Goal: Task Accomplishment & Management: Use online tool/utility

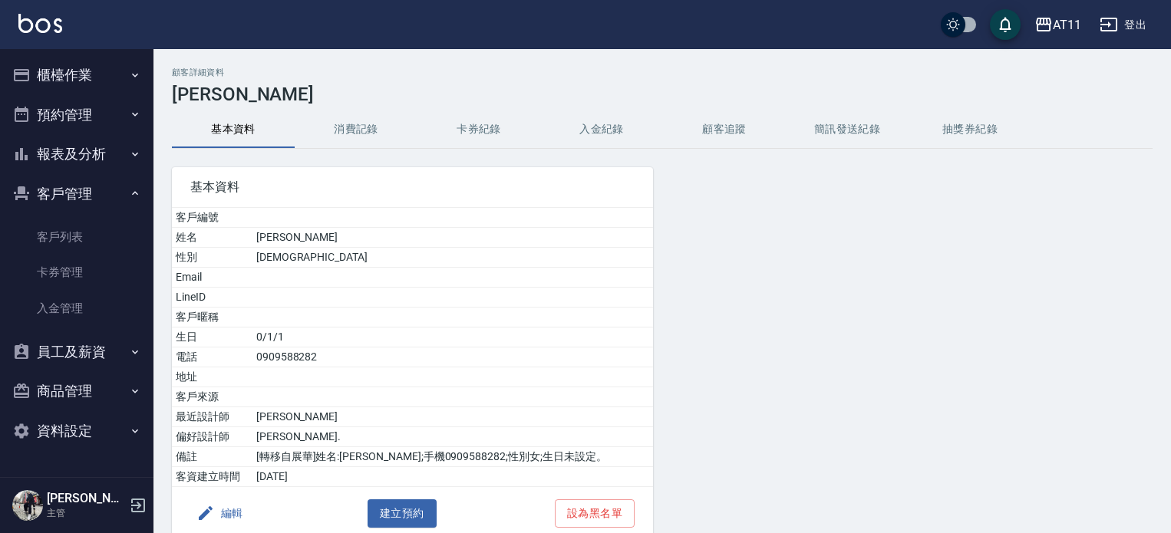
scroll to position [101, 0]
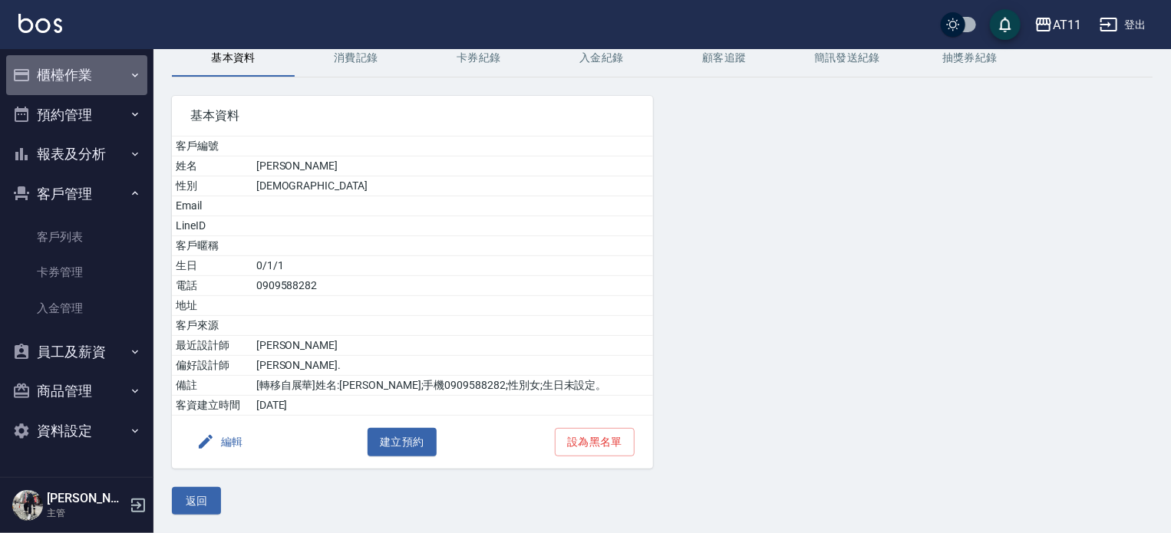
click at [39, 64] on button "櫃檯作業" at bounding box center [76, 75] width 141 height 40
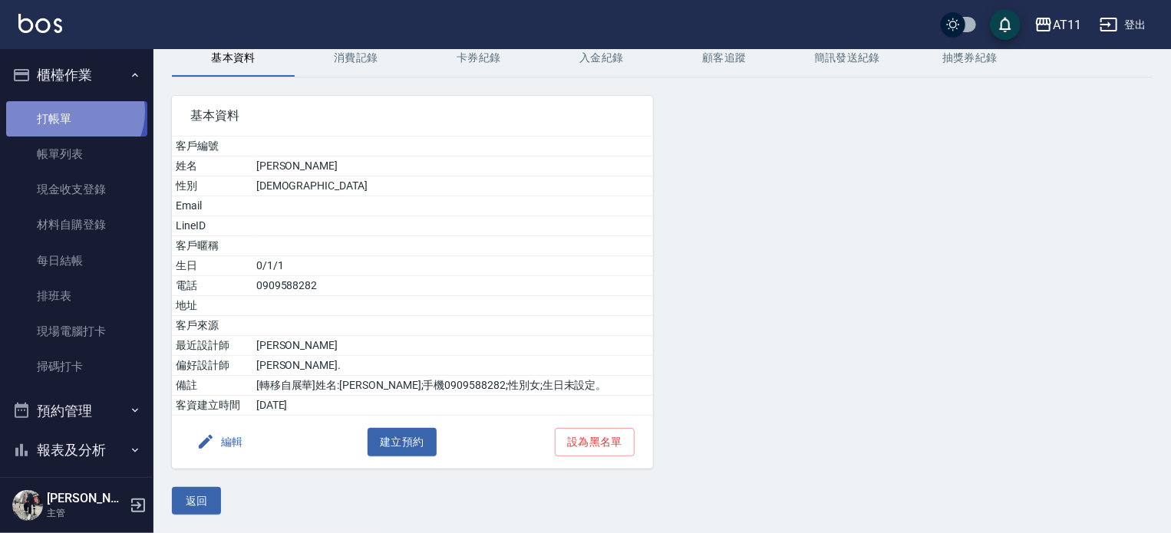
click at [72, 111] on link "打帳單" at bounding box center [76, 118] width 141 height 35
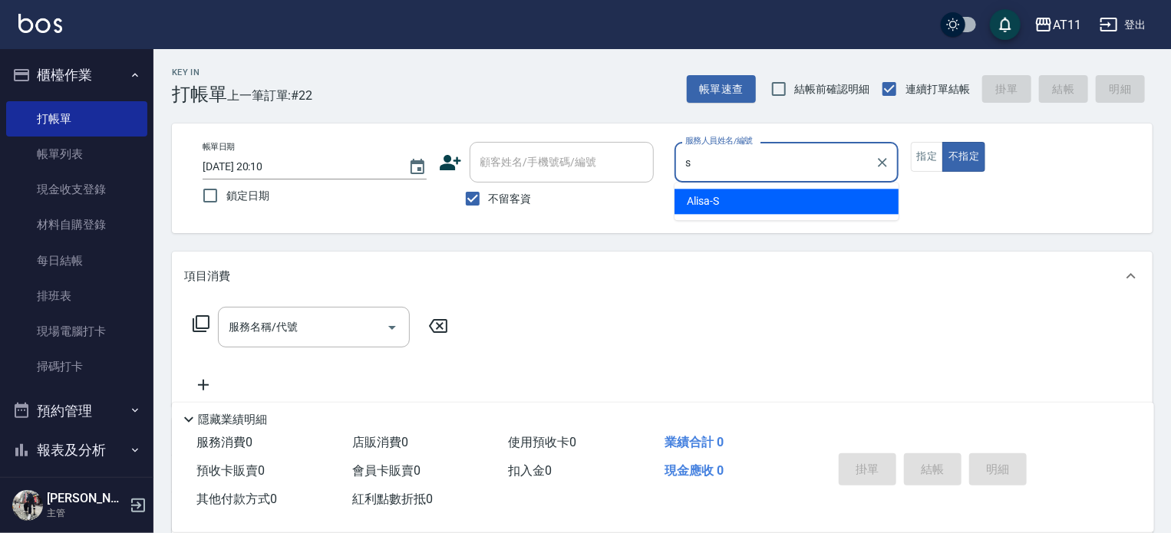
type input "Alisa-S"
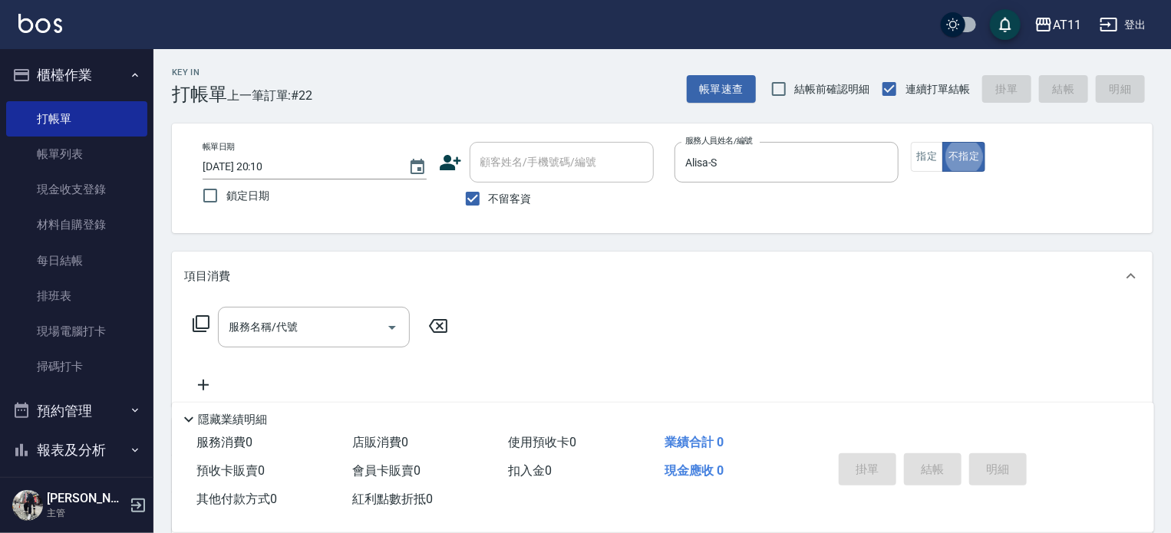
type button "false"
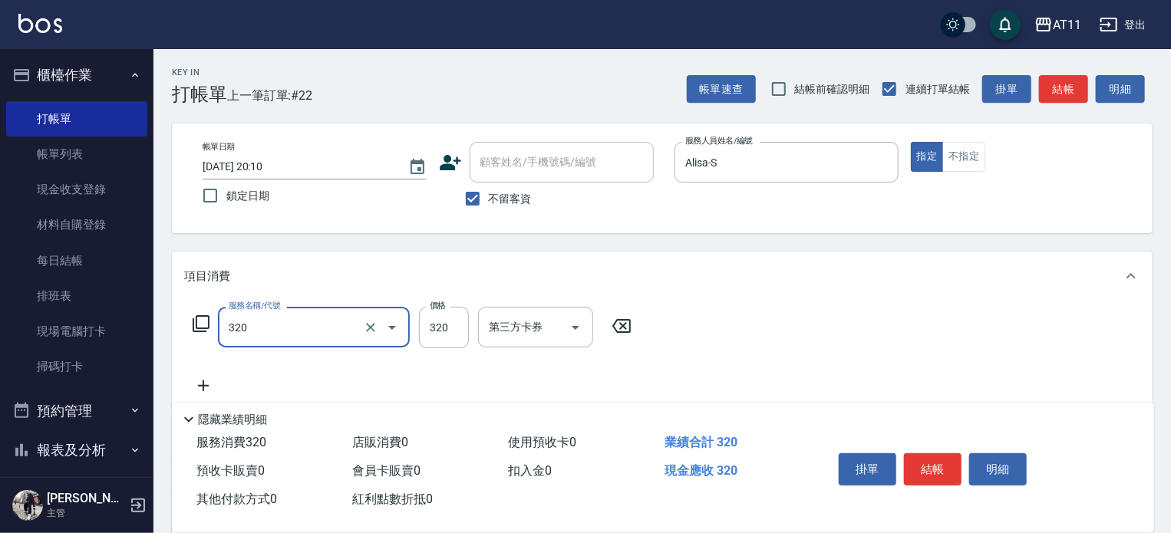
type input "洗剪(320)"
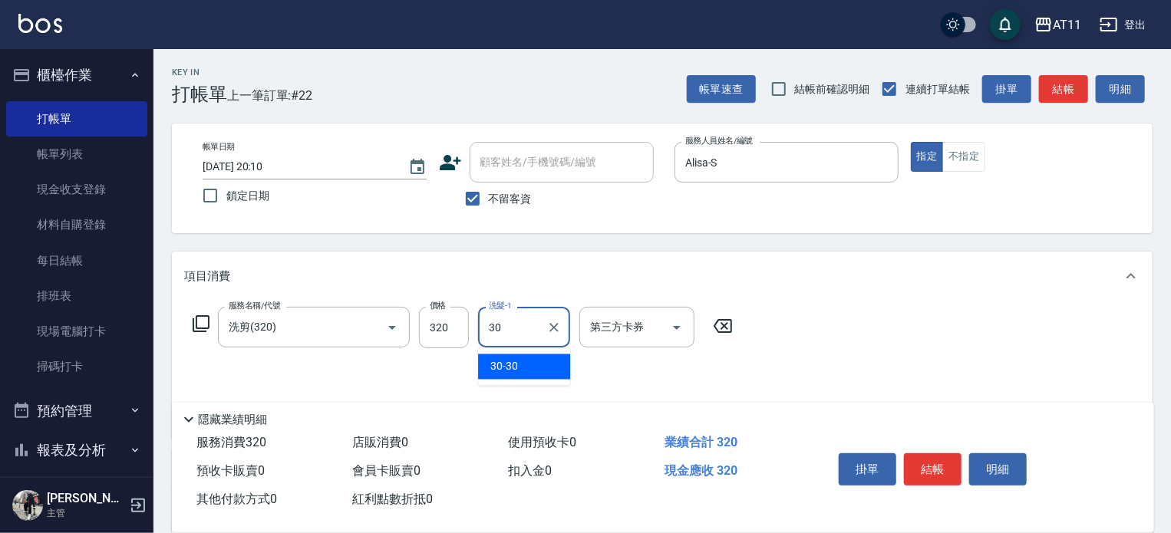
type input "30-30"
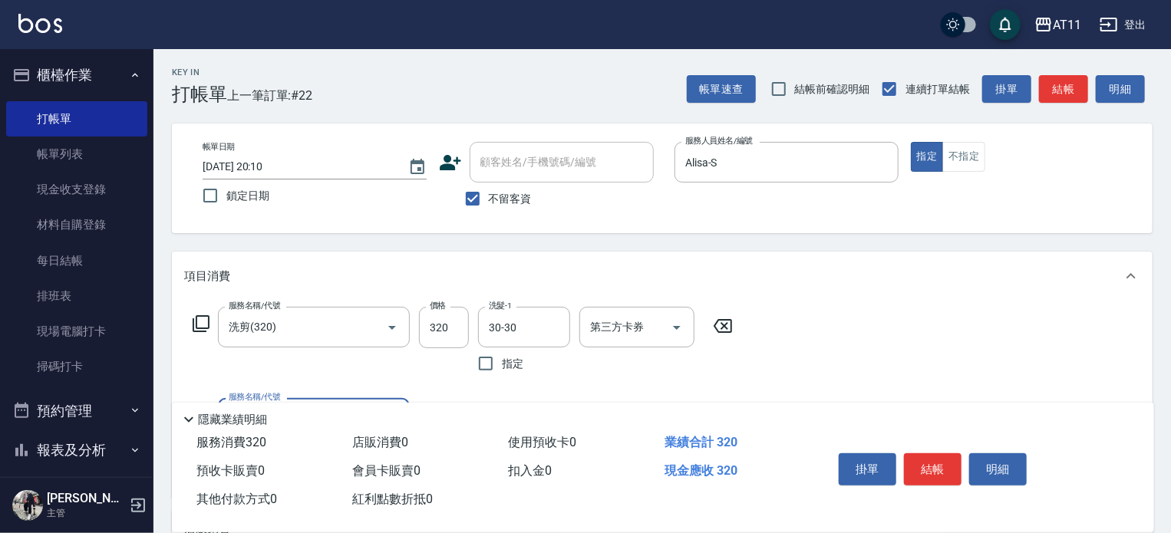
drag, startPoint x: 949, startPoint y: 463, endPoint x: 947, endPoint y: 447, distance: 16.3
click at [948, 456] on button "結帳" at bounding box center [933, 469] width 58 height 32
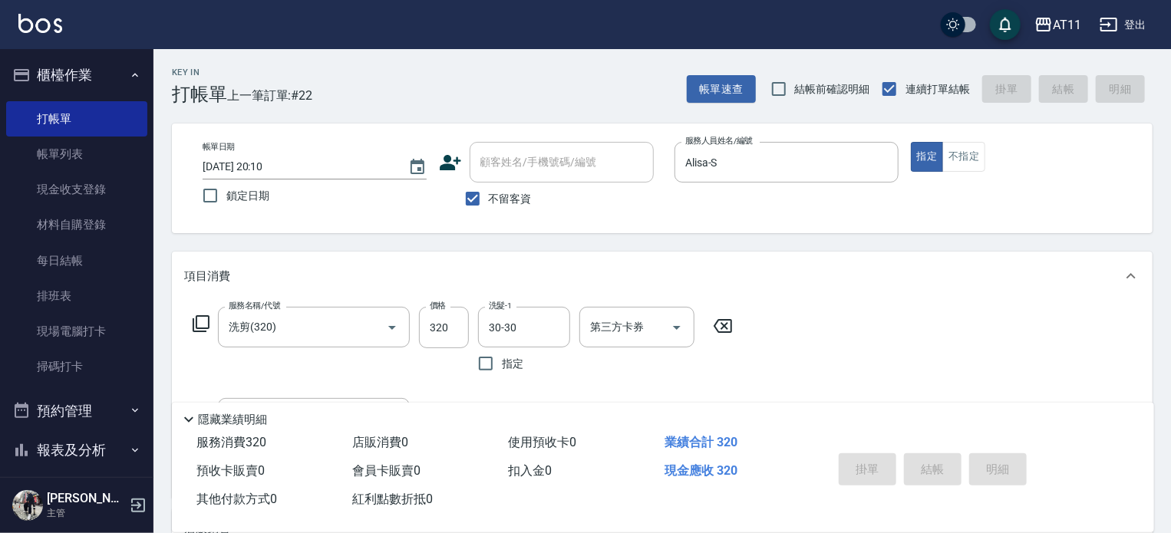
type input "2025/09/22 20:11"
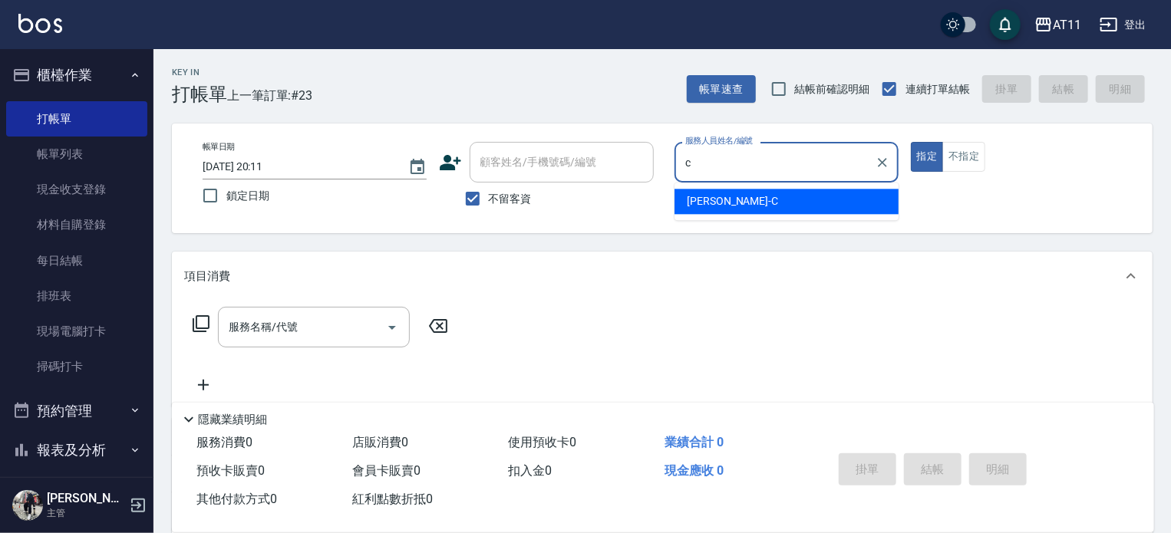
type input "Connie-C"
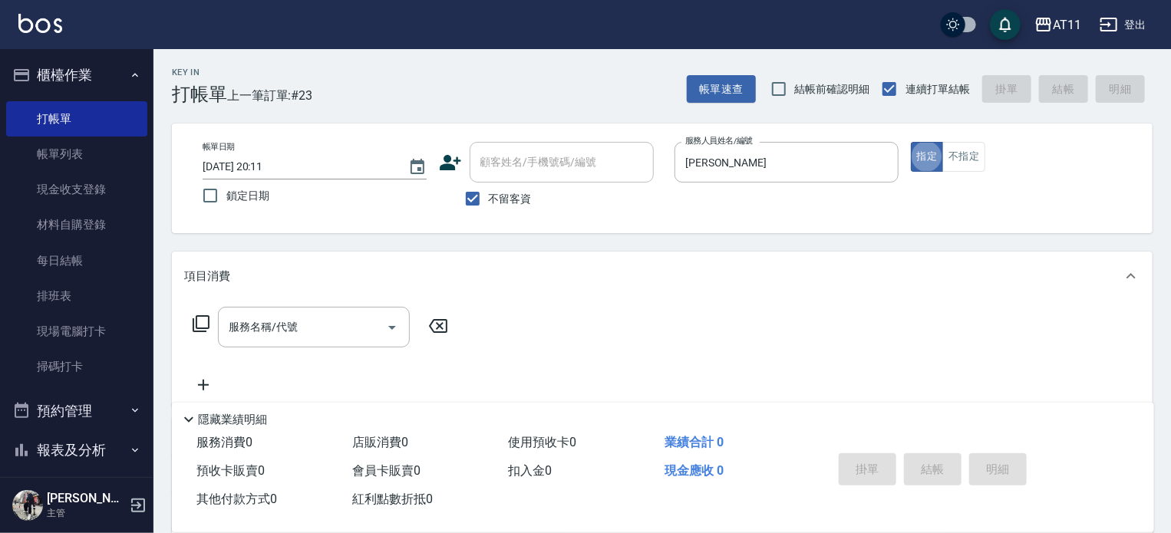
type button "true"
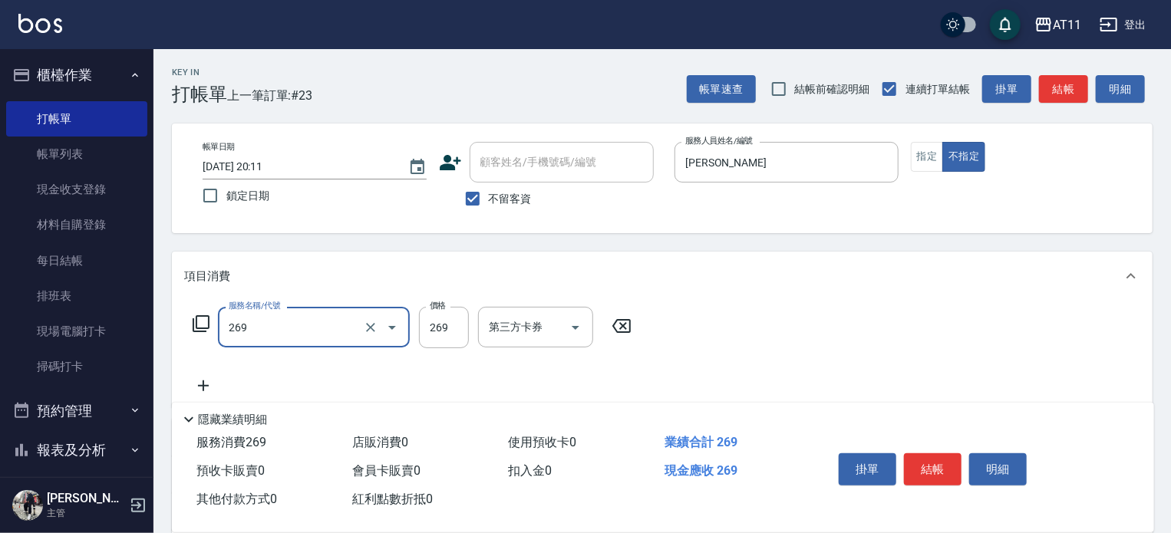
type input "一般洗剪(269)"
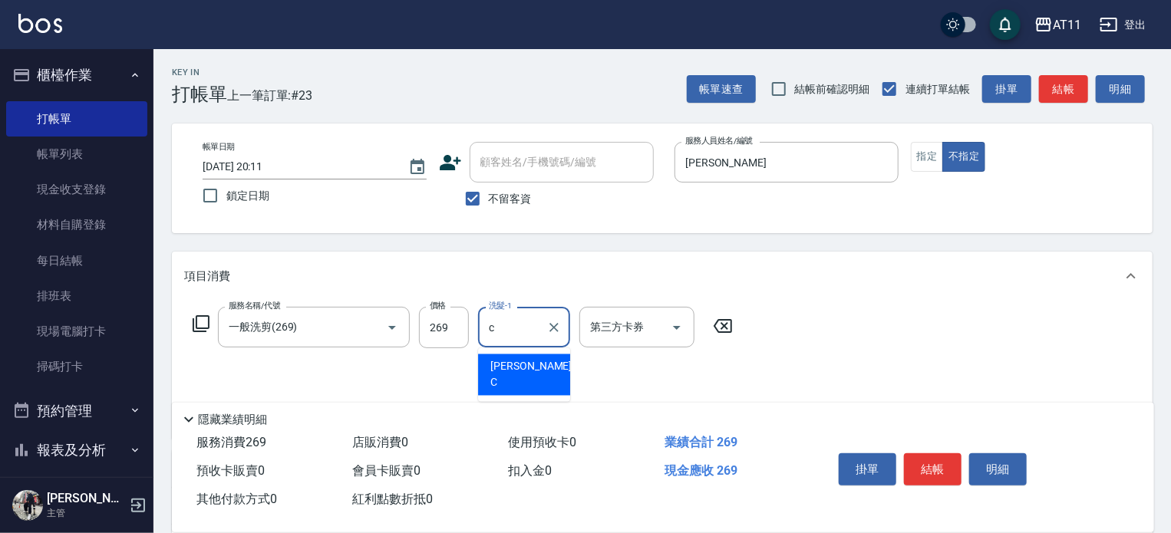
type input "Connie-C"
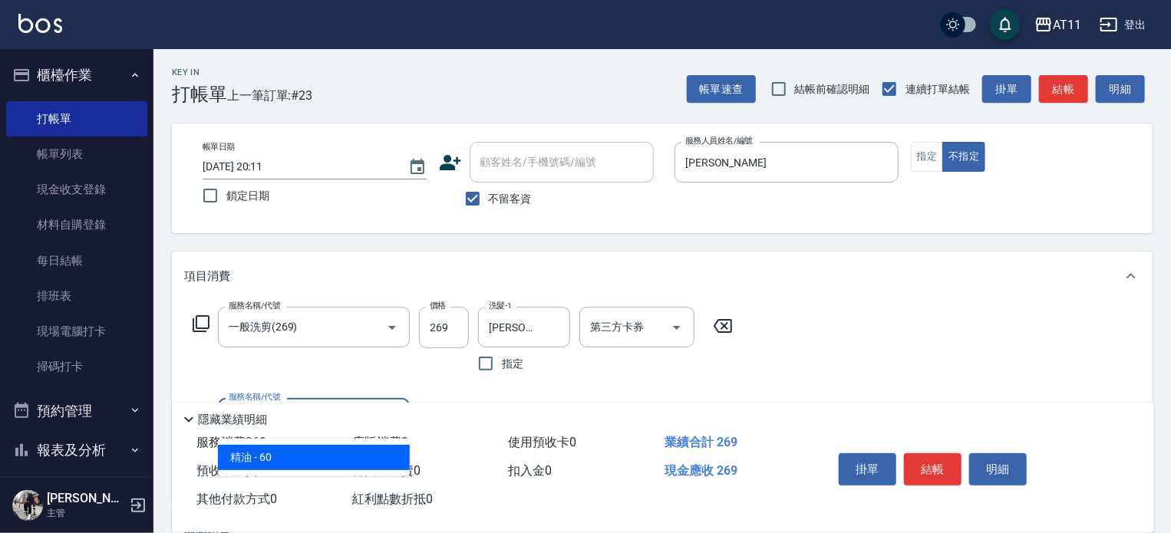
type input "精油(60)"
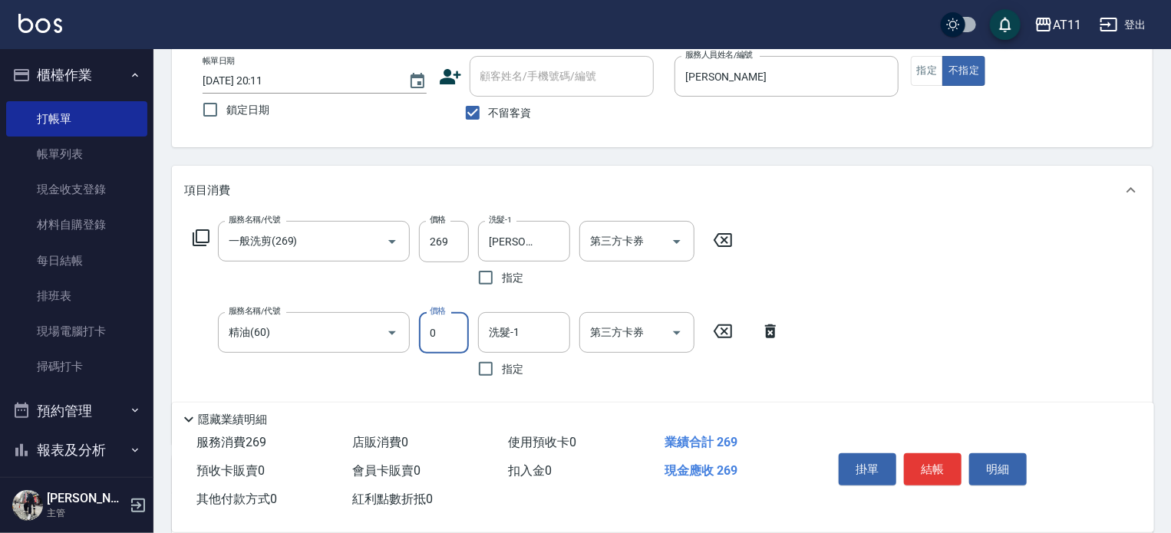
scroll to position [153, 0]
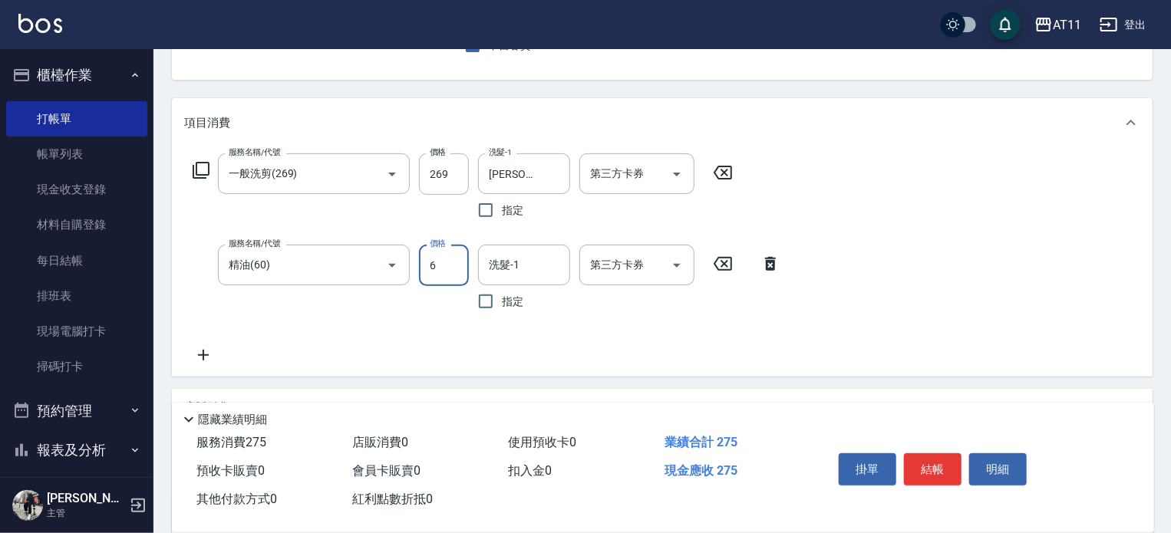
type input "60"
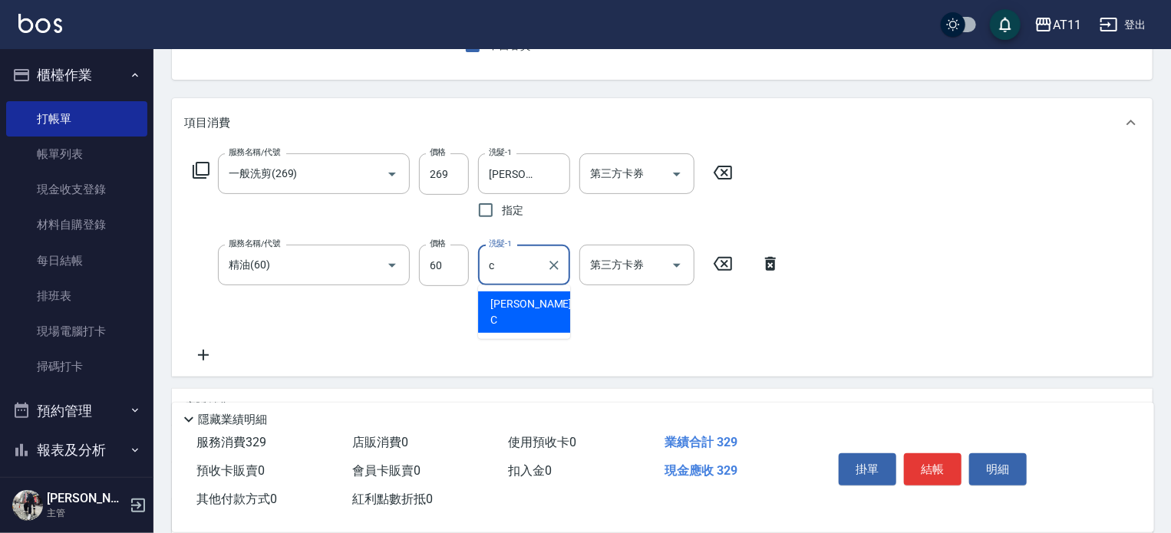
type input "Connie-C"
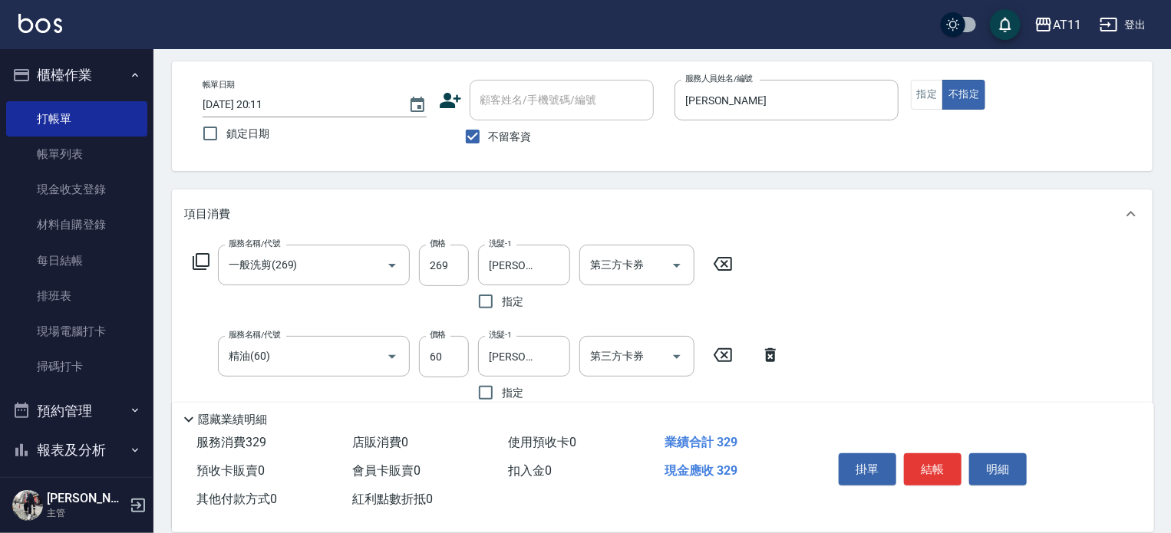
scroll to position [0, 0]
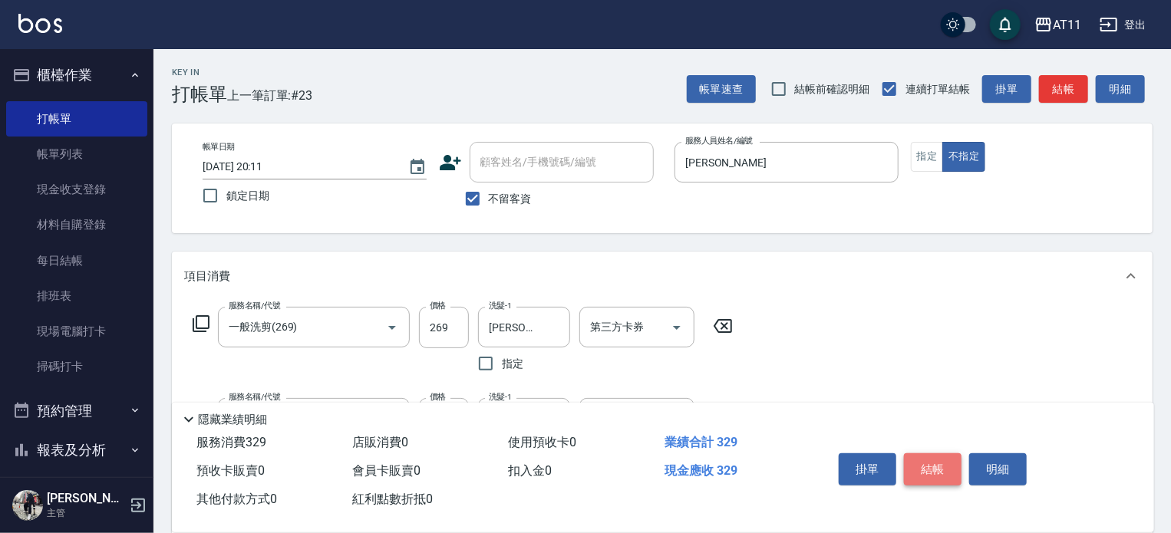
click at [931, 453] on button "結帳" at bounding box center [933, 469] width 58 height 32
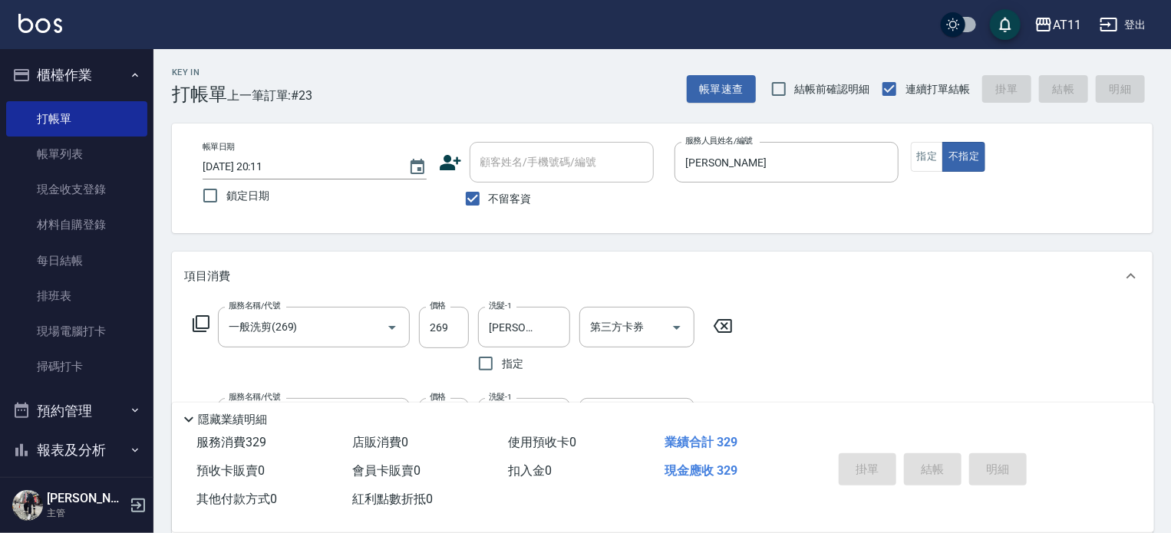
type input "2025/09/22 20:12"
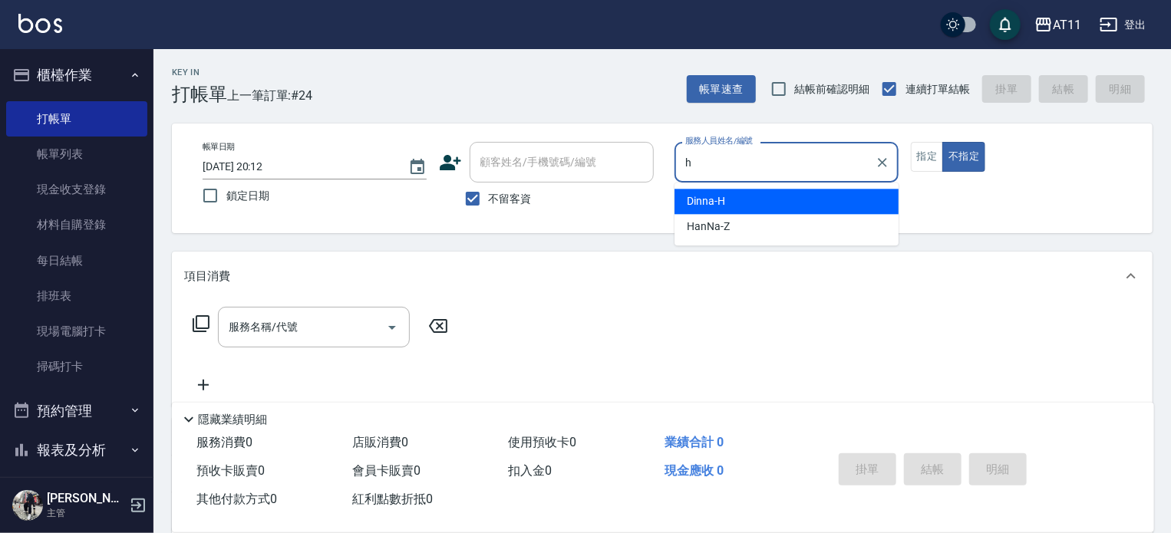
type input "Dinna-H"
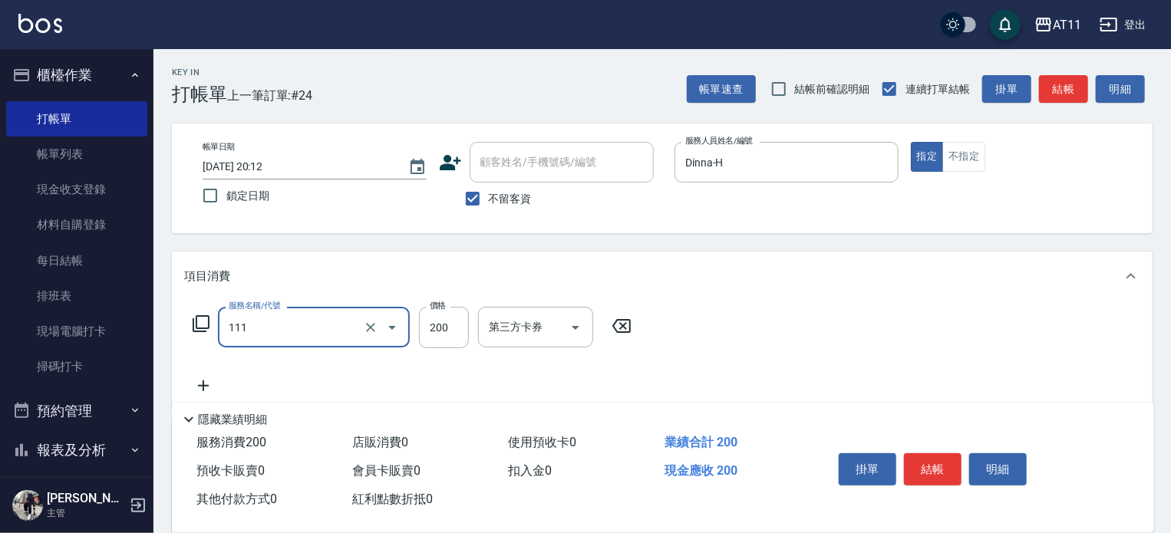
type input "精油洗髮(111)"
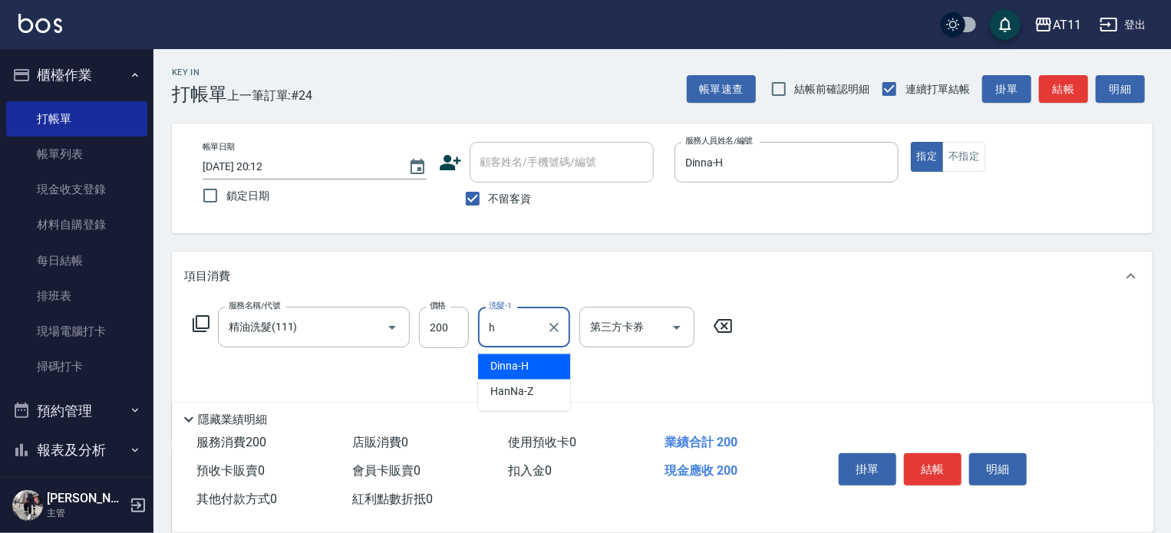
type input "Dinna-H"
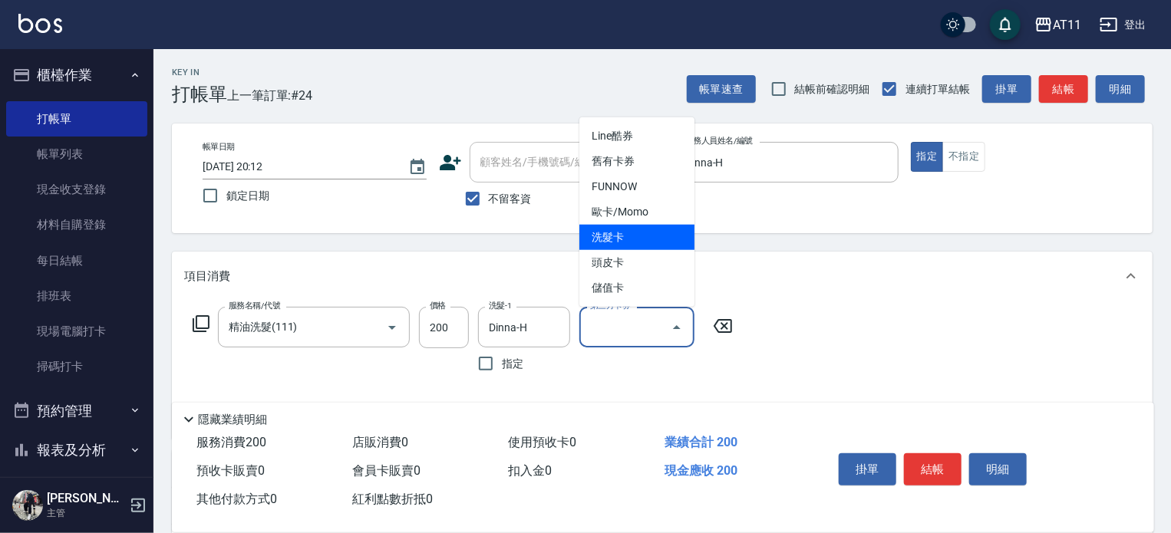
type input "洗髮卡"
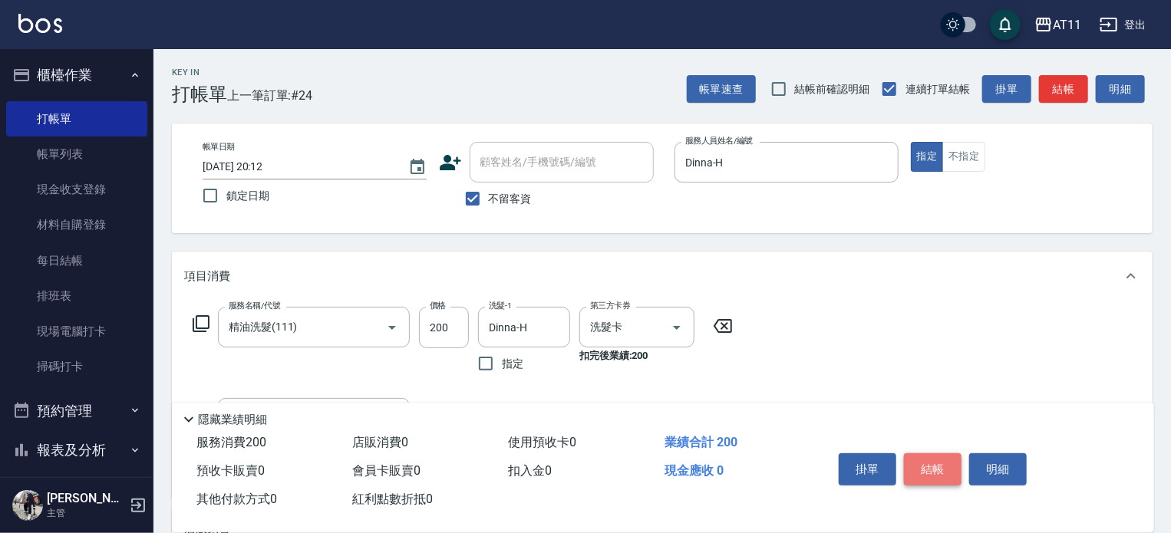
click at [946, 468] on button "結帳" at bounding box center [933, 469] width 58 height 32
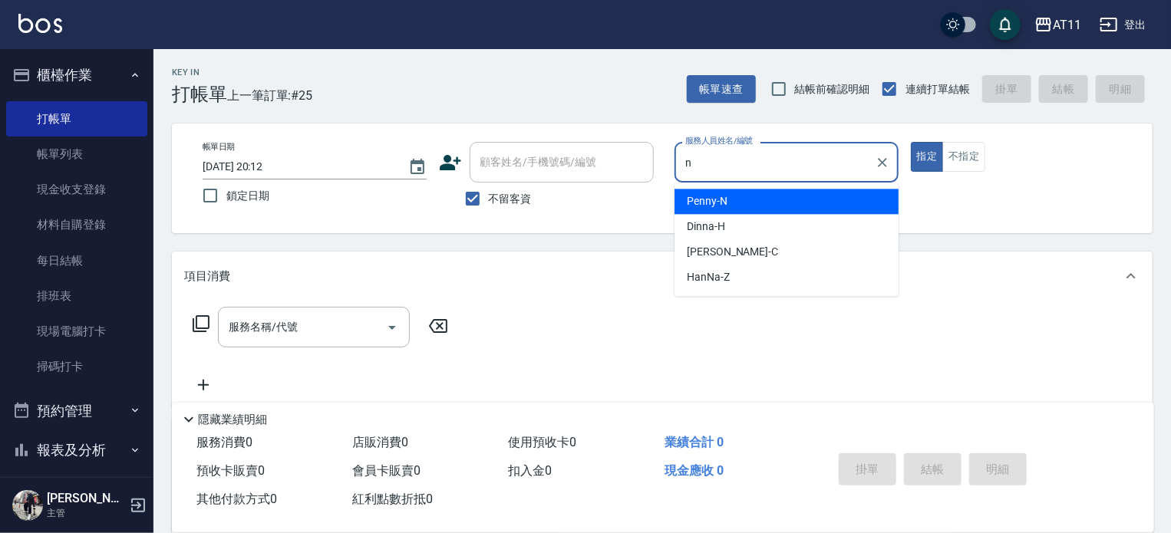
type input "Penny-N"
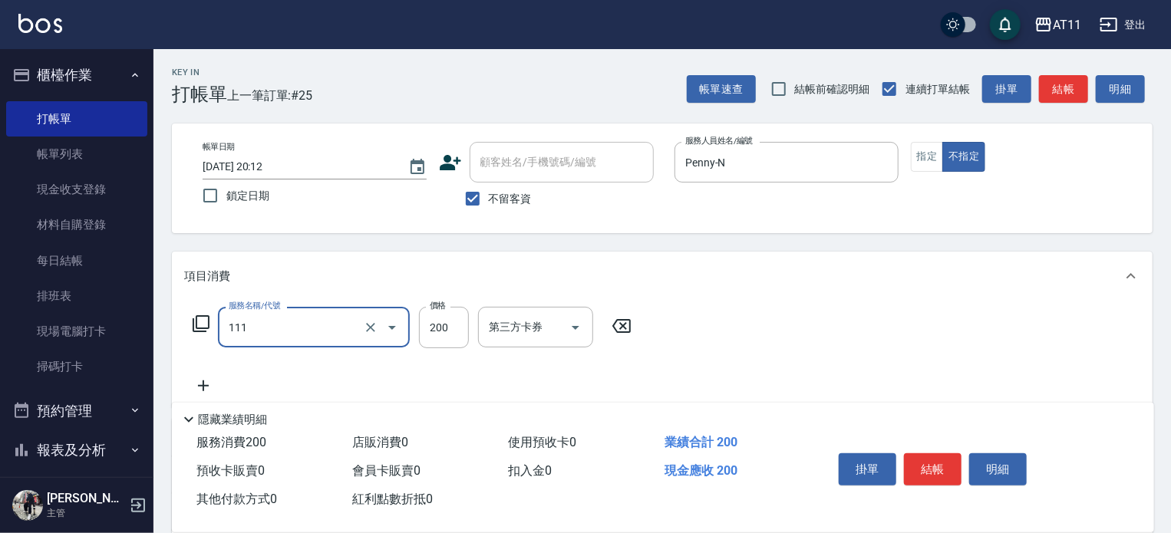
type input "精油洗髮(111)"
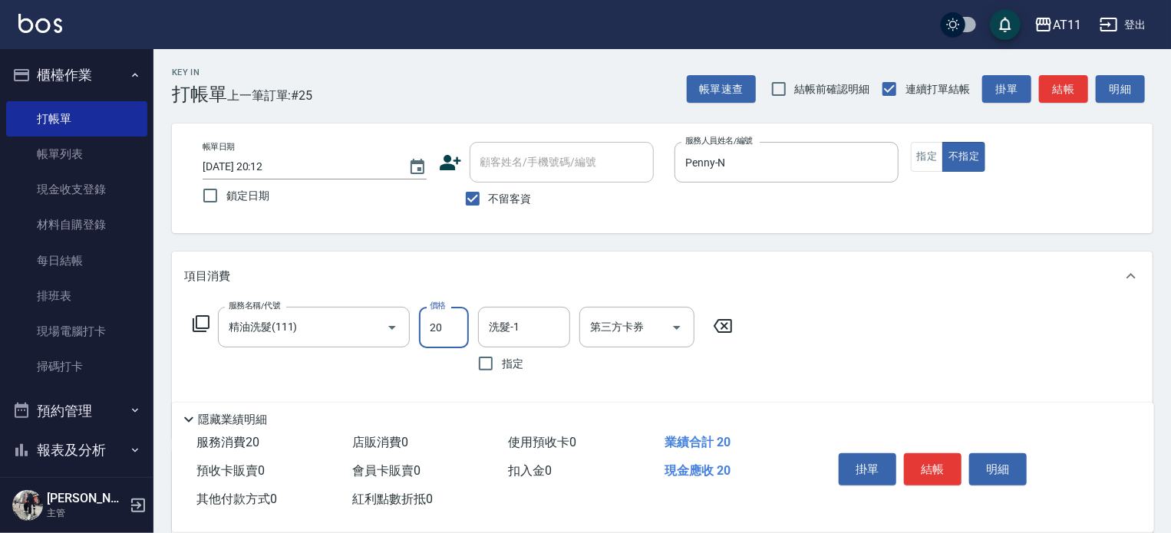
type input "200"
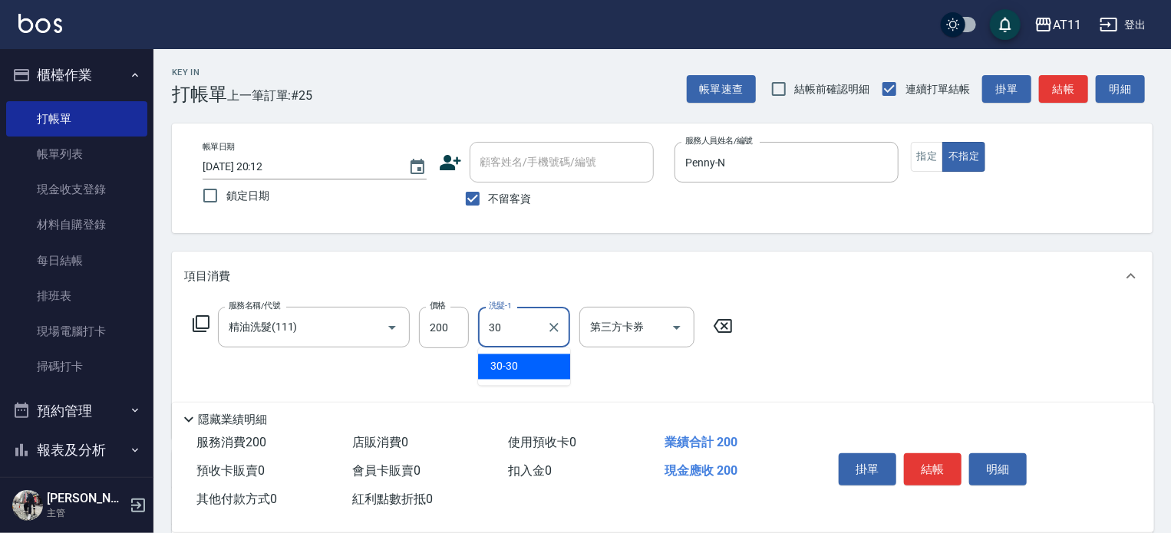
type input "30-30"
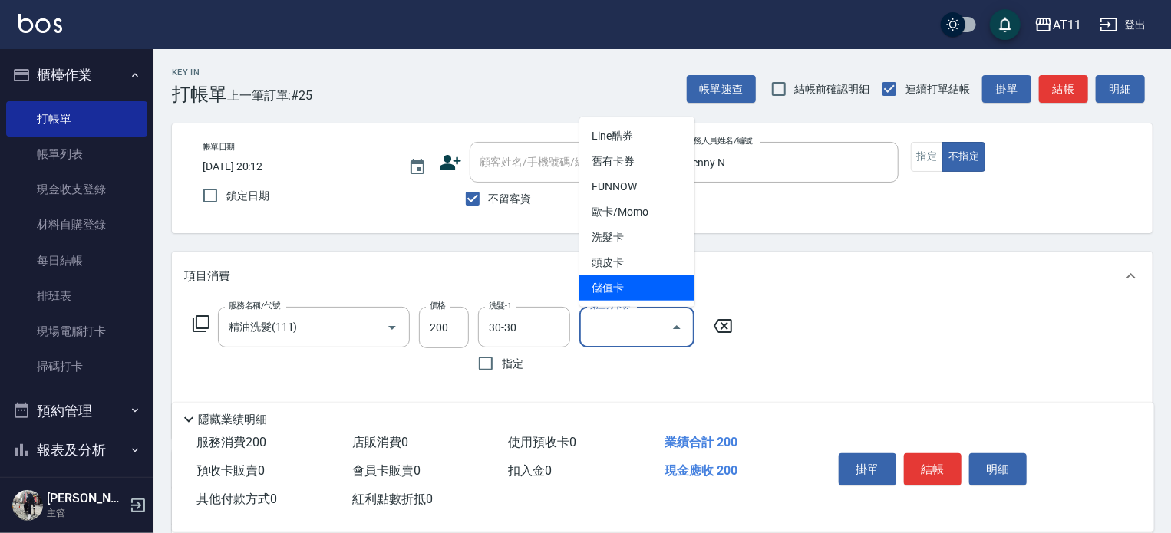
type input "儲值卡"
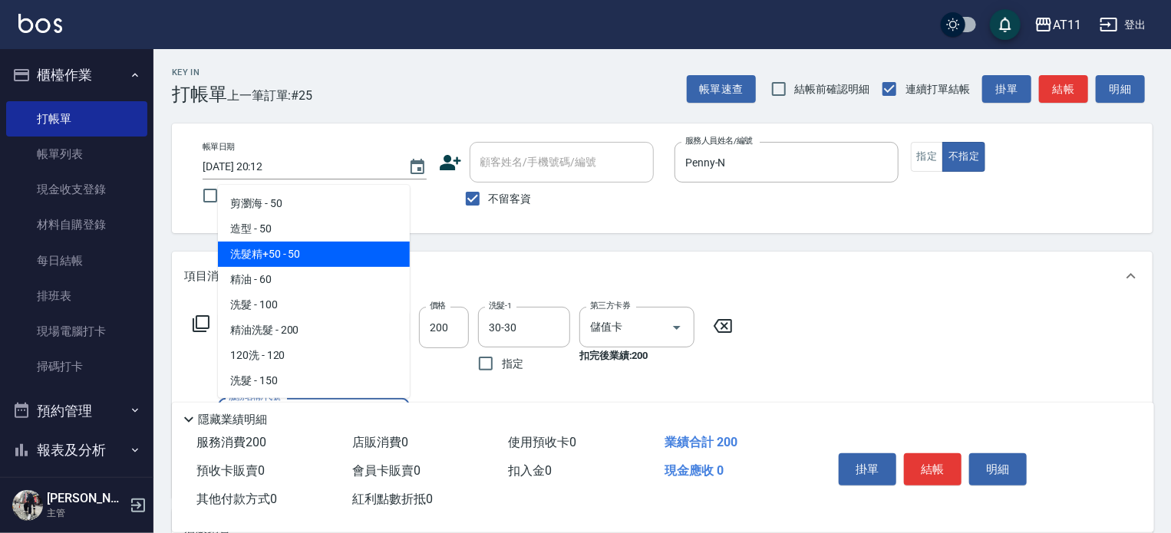
type input "洗髮精+50(50)"
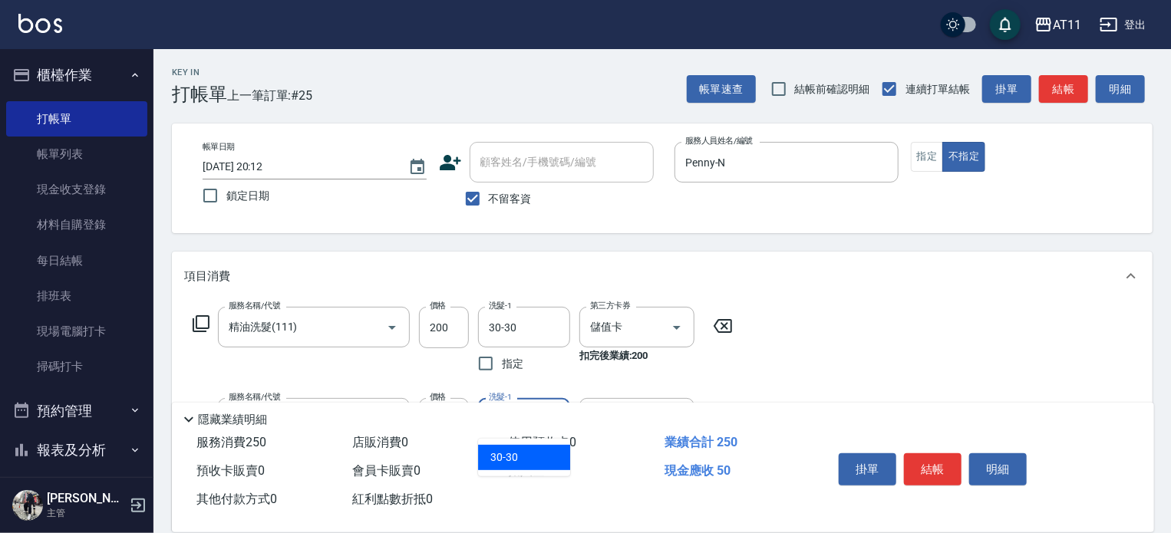
type input "30-30"
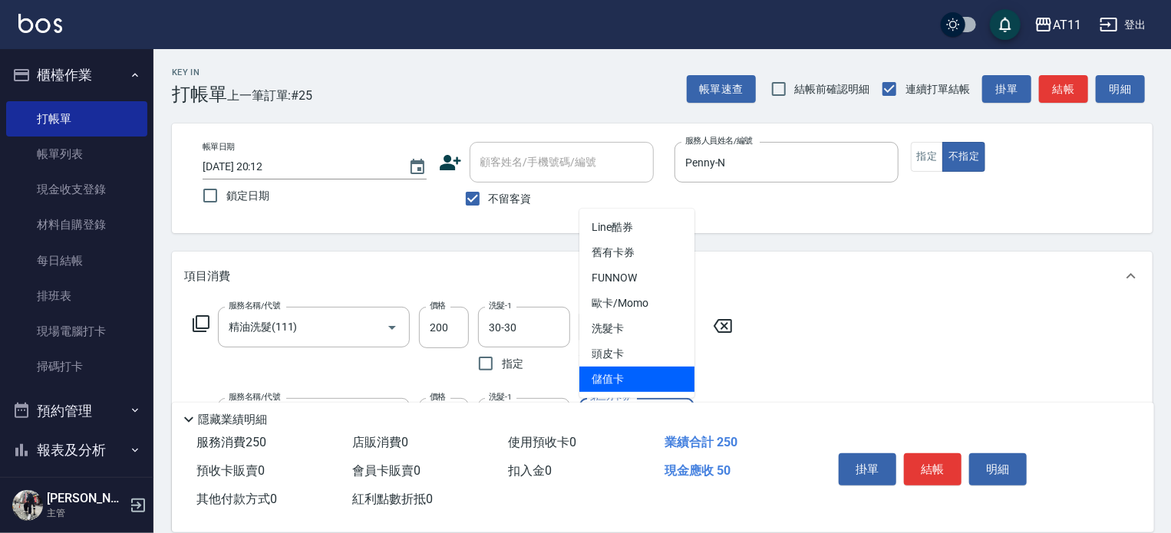
type input "儲值卡"
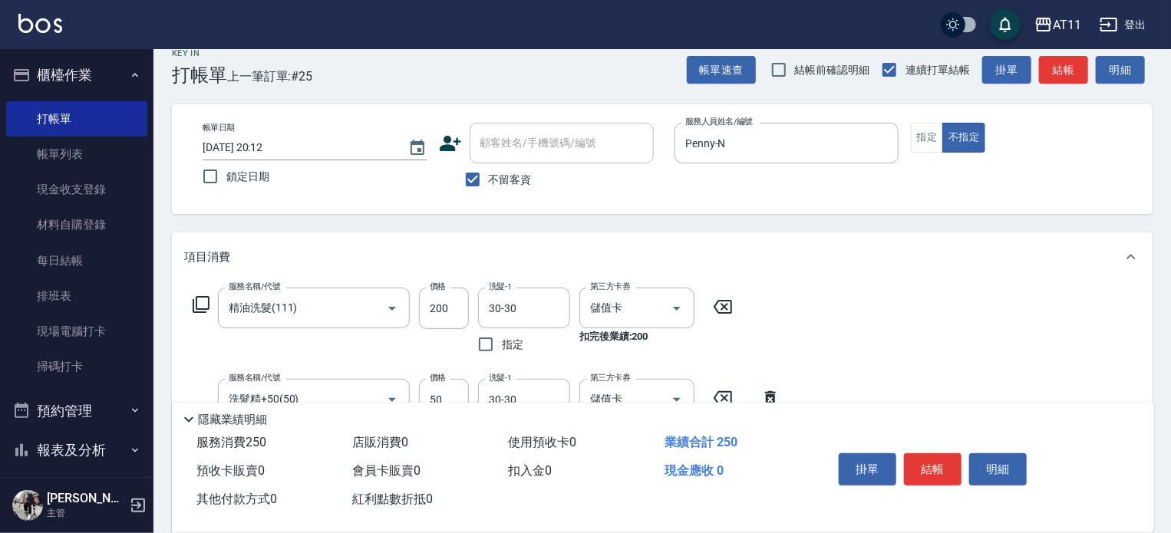
scroll to position [77, 0]
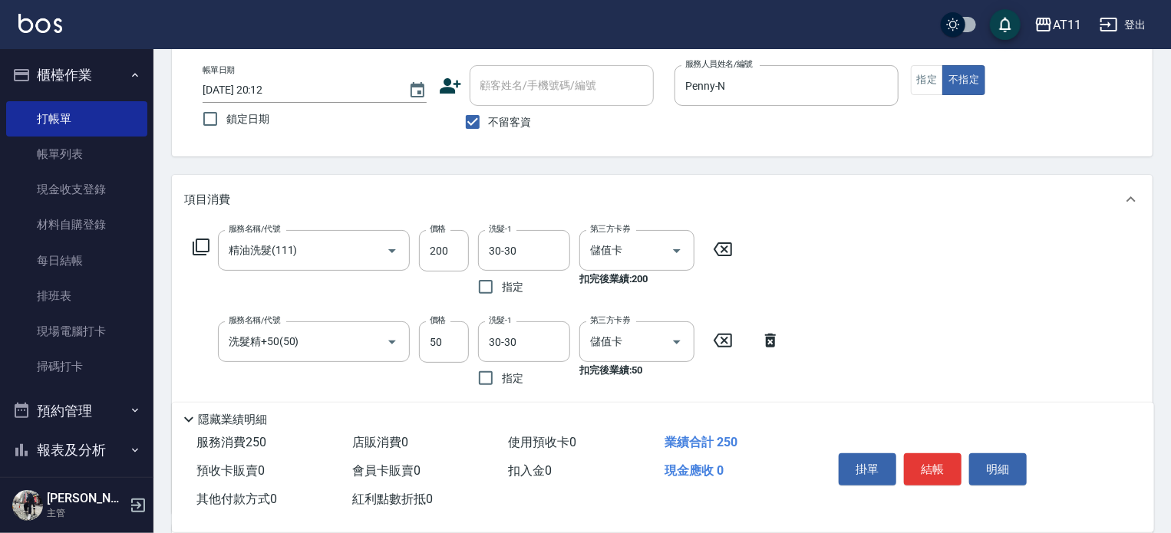
drag, startPoint x: 938, startPoint y: 456, endPoint x: 908, endPoint y: 442, distance: 33.0
click at [936, 456] on button "結帳" at bounding box center [933, 469] width 58 height 32
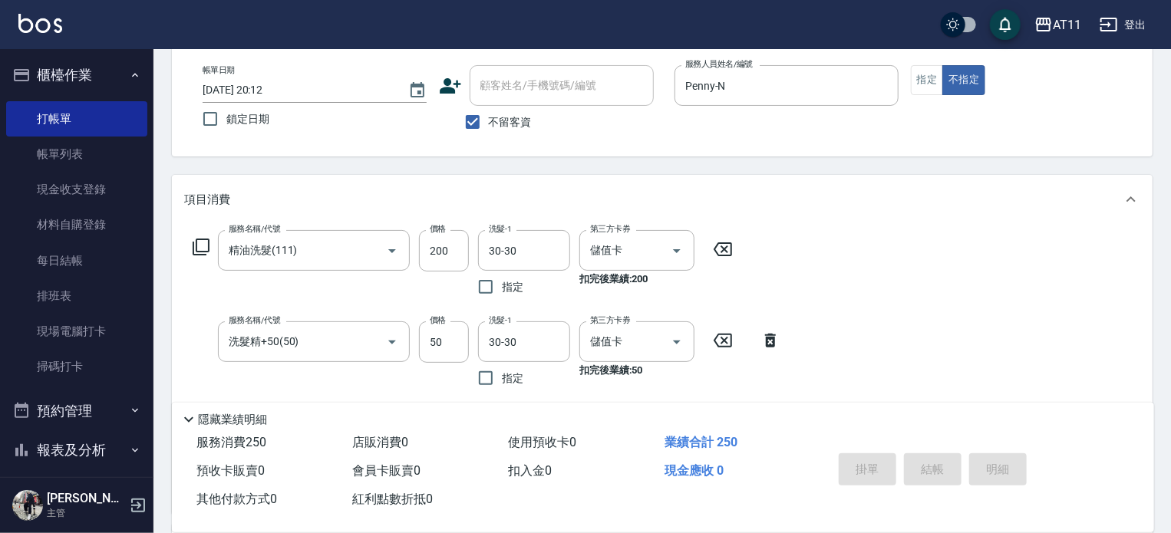
type input "2025/09/22 20:13"
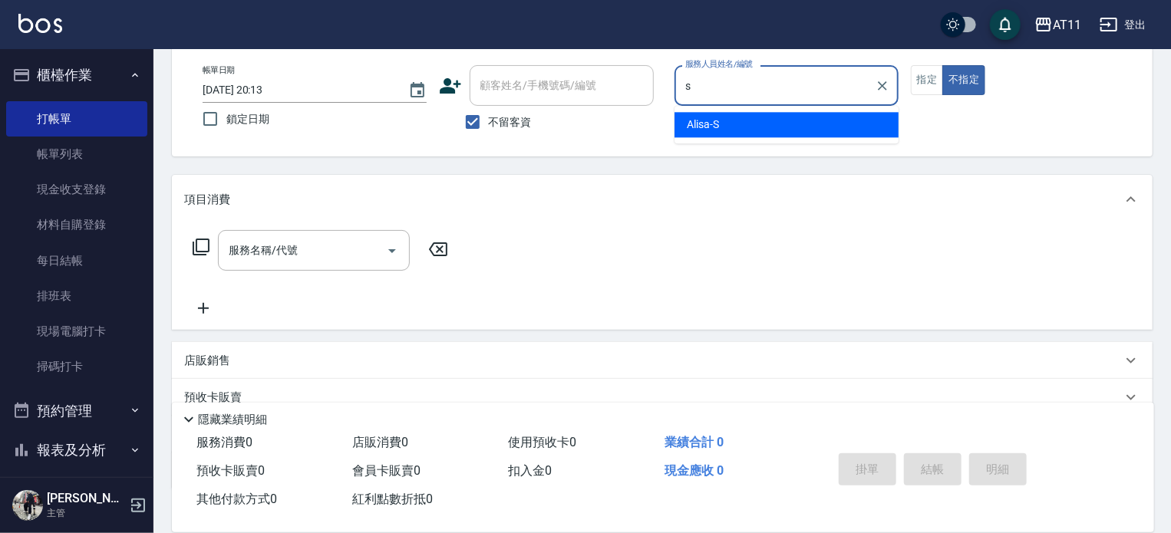
type input "Alisa-S"
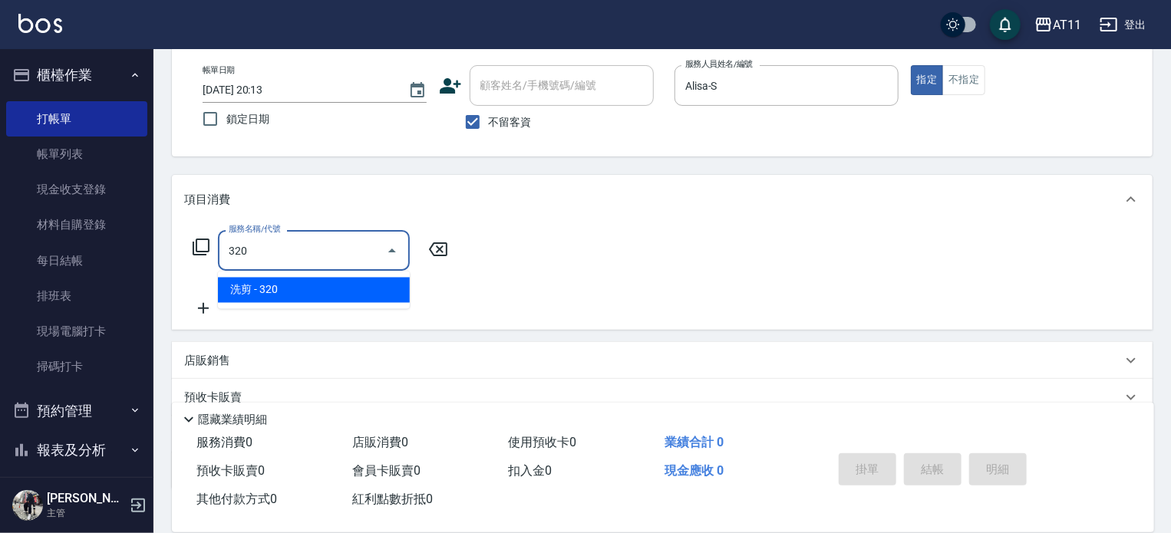
type input "洗剪(320)"
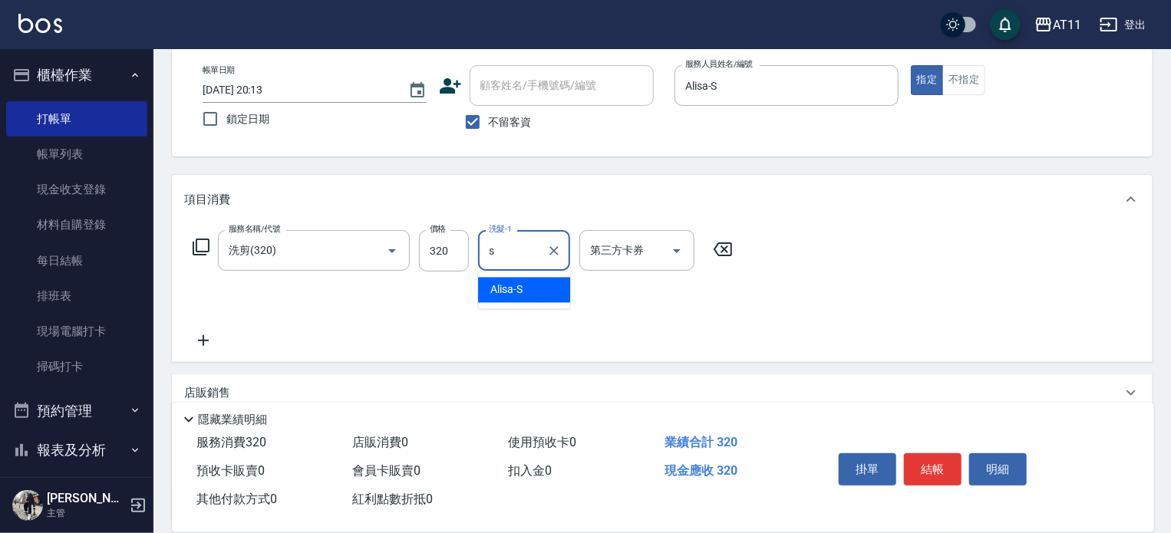
type input "Alisa-S"
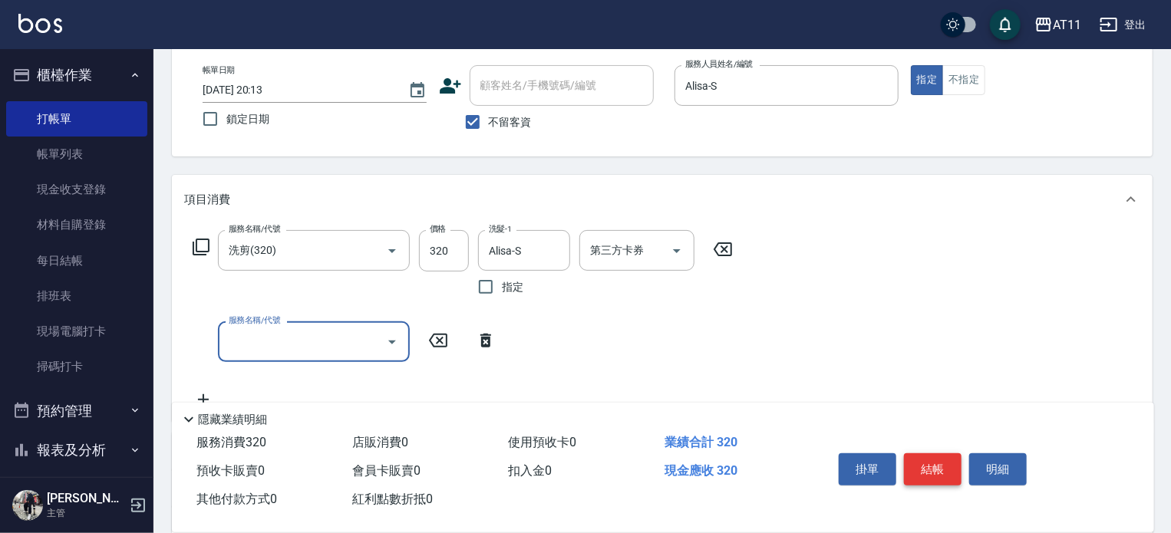
click at [934, 466] on button "結帳" at bounding box center [933, 469] width 58 height 32
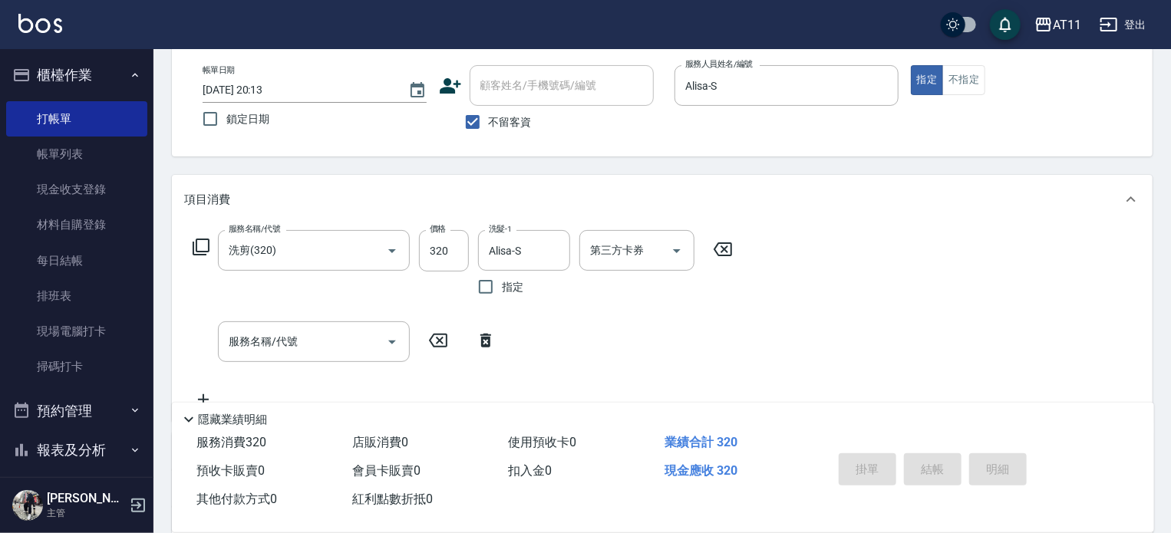
type input "2025/09/22 20:14"
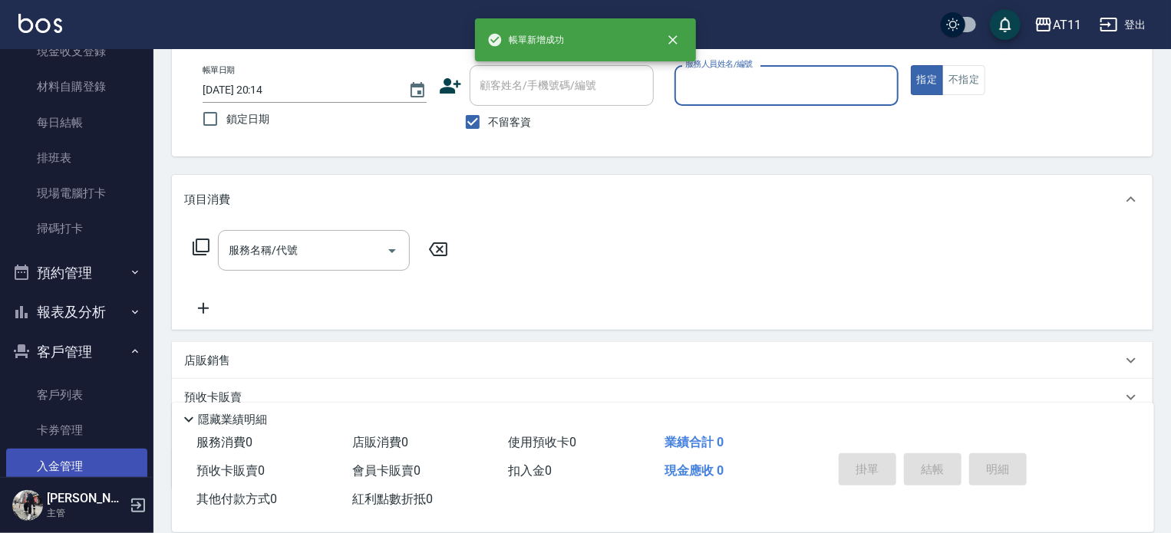
scroll to position [288, 0]
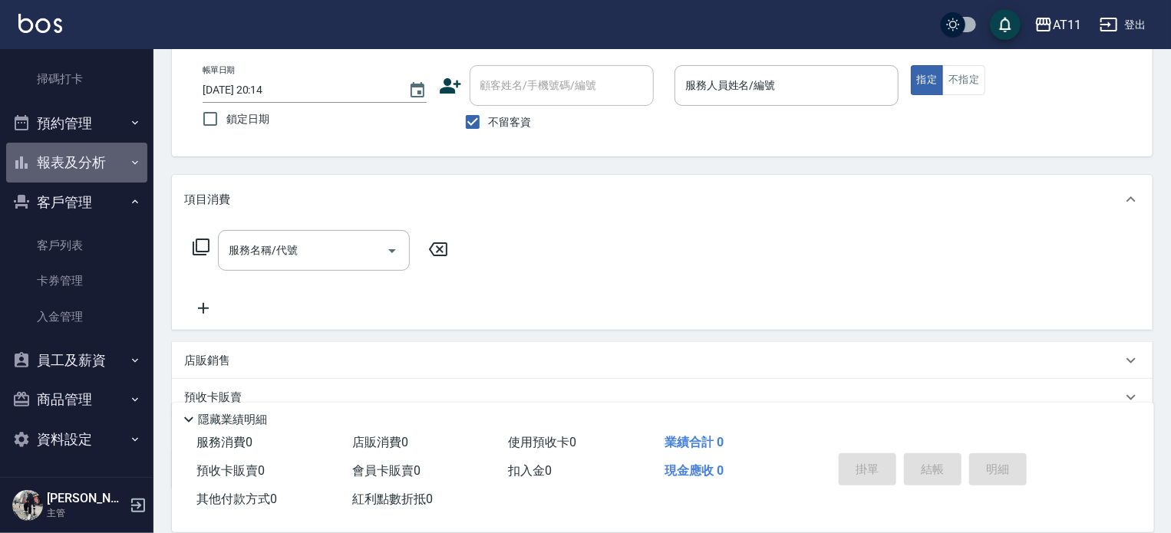
click at [99, 170] on button "報表及分析" at bounding box center [76, 163] width 141 height 40
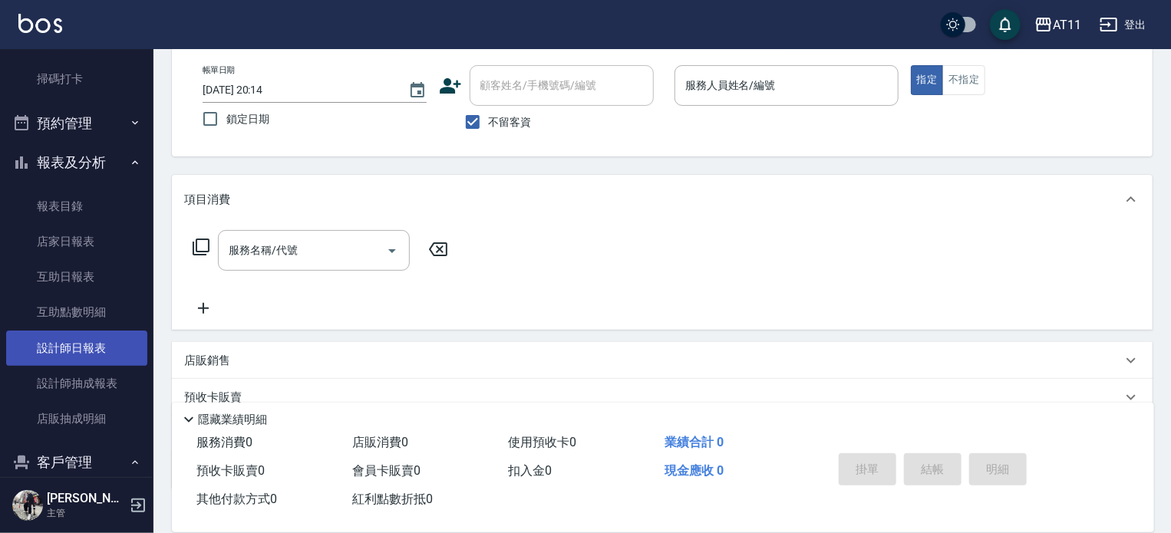
click at [104, 340] on link "設計師日報表" at bounding box center [76, 348] width 141 height 35
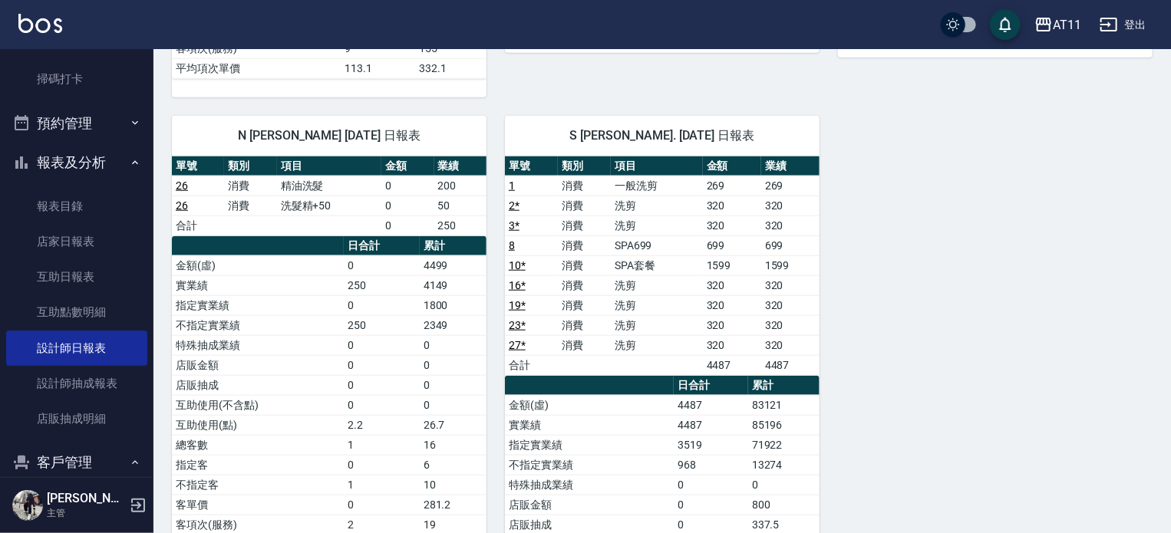
scroll to position [899, 0]
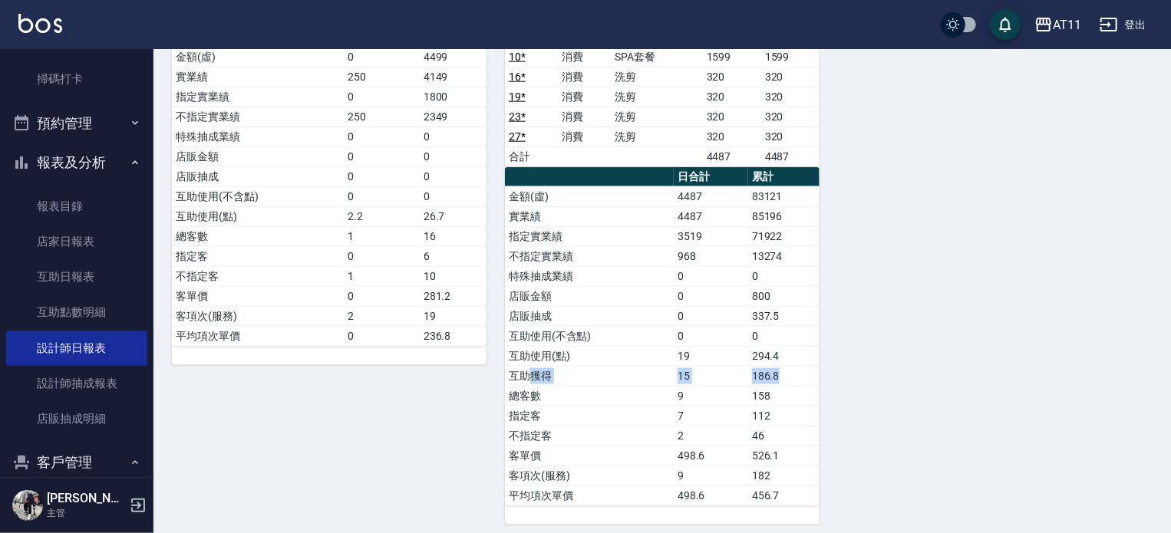
drag, startPoint x: 528, startPoint y: 373, endPoint x: 816, endPoint y: 371, distance: 288.5
click at [814, 371] on tr "互助獲得 15 186.8" at bounding box center [662, 376] width 315 height 20
drag, startPoint x: 513, startPoint y: 361, endPoint x: 832, endPoint y: 362, distance: 319.2
click at [774, 366] on tr "互助獲得 15 186.8" at bounding box center [662, 376] width 315 height 20
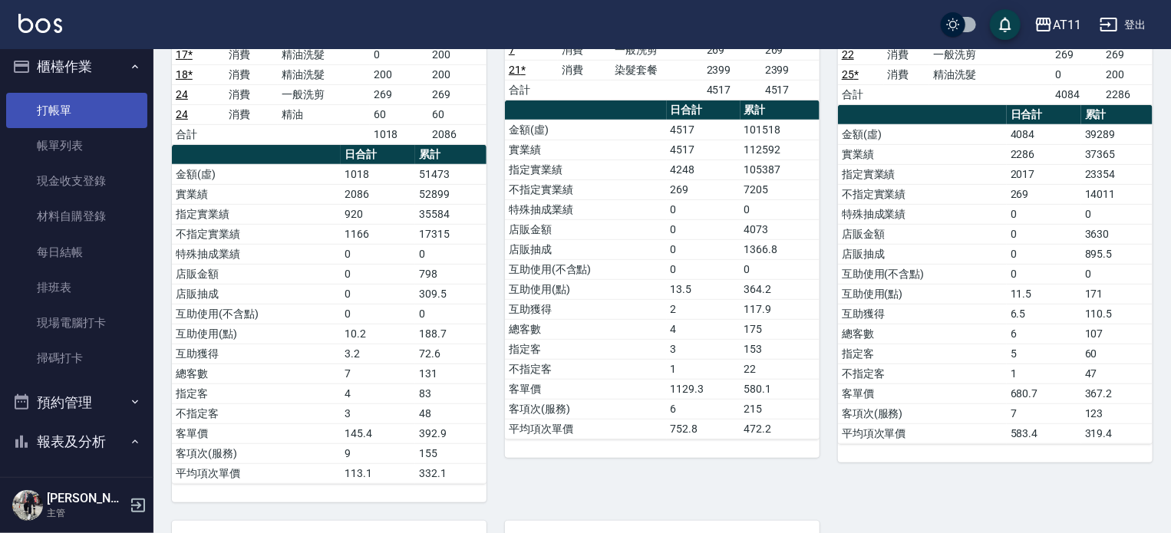
scroll to position [0, 0]
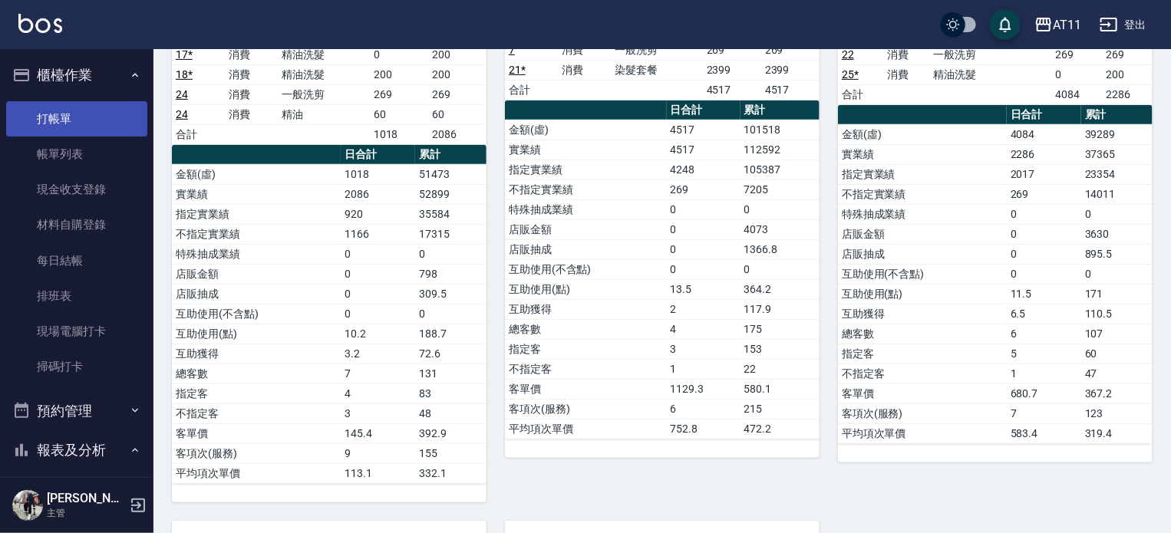
click at [71, 117] on link "打帳單" at bounding box center [76, 118] width 141 height 35
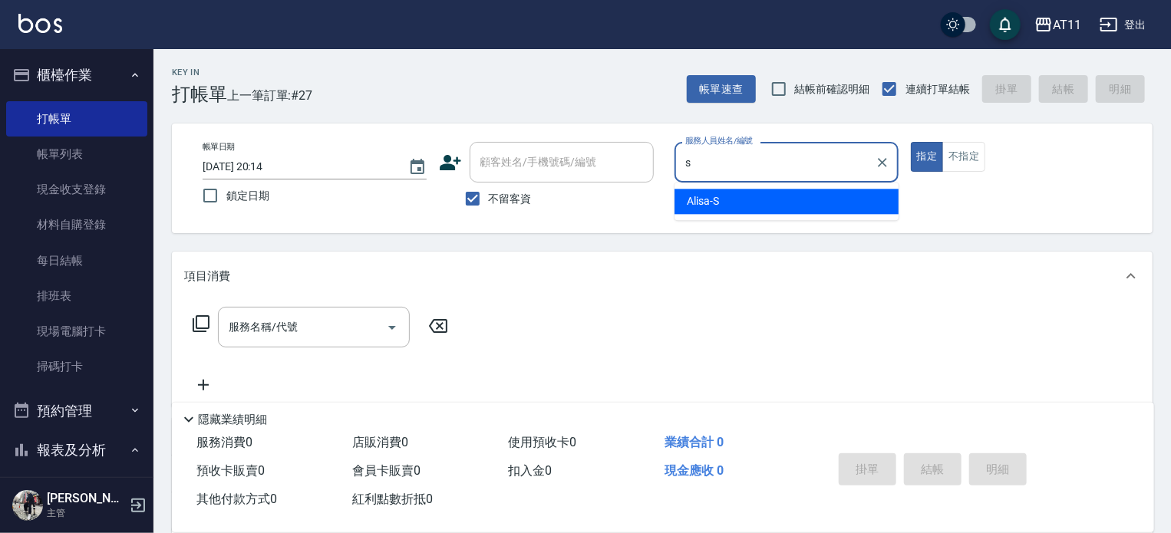
type input "Alisa-S"
type button "true"
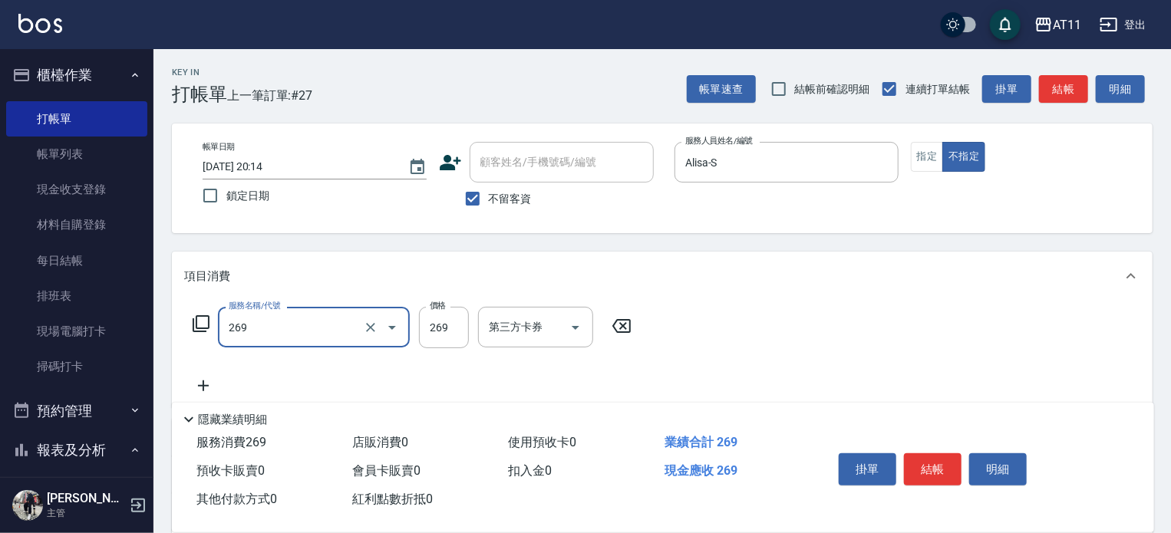
type input "一般洗剪(269)"
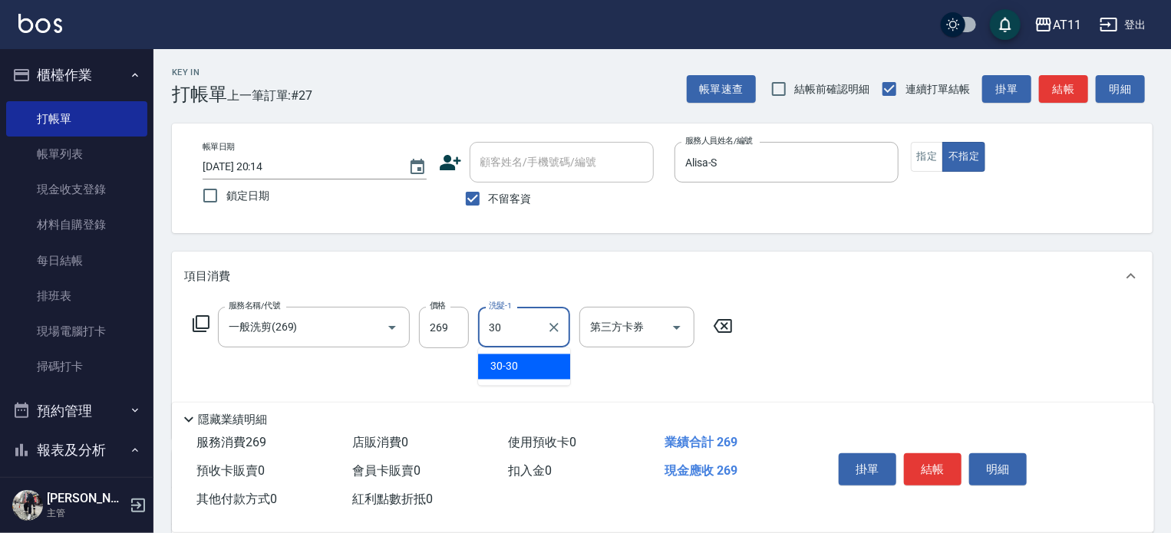
type input "30-30"
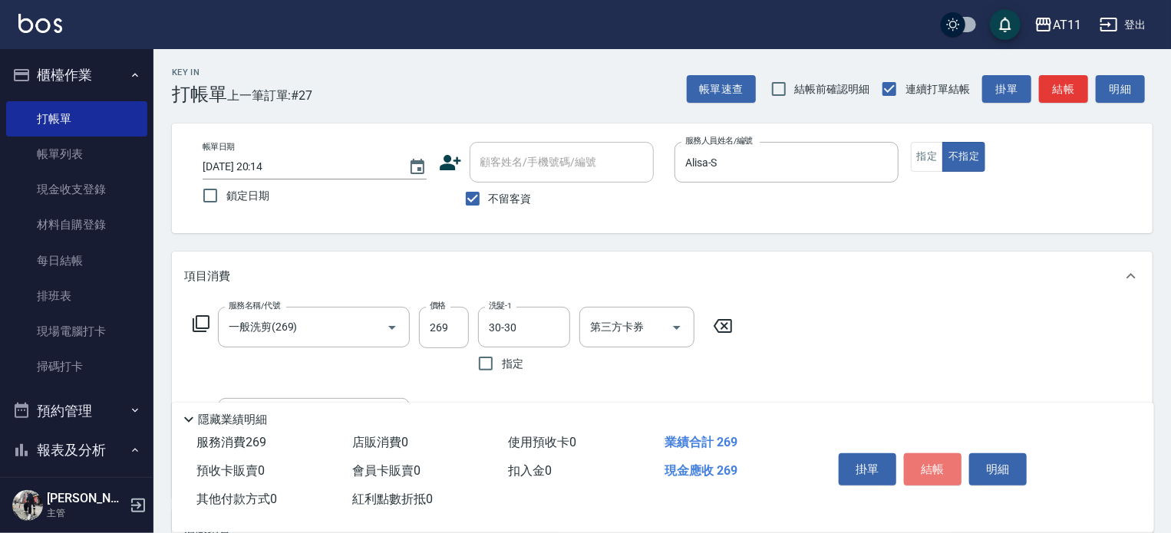
click at [936, 463] on button "結帳" at bounding box center [933, 469] width 58 height 32
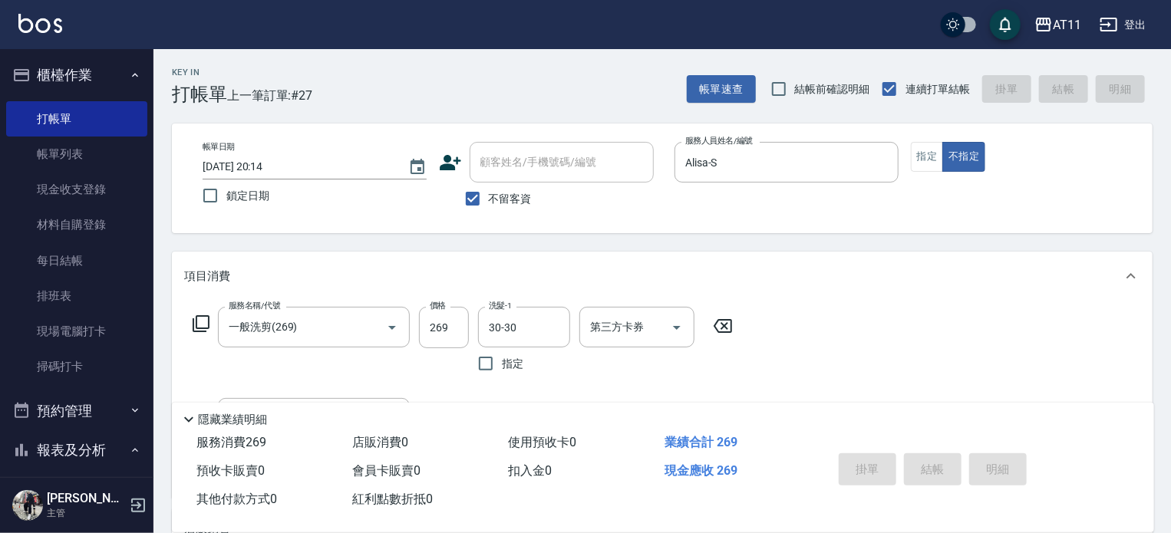
type input "2025/09/22 20:20"
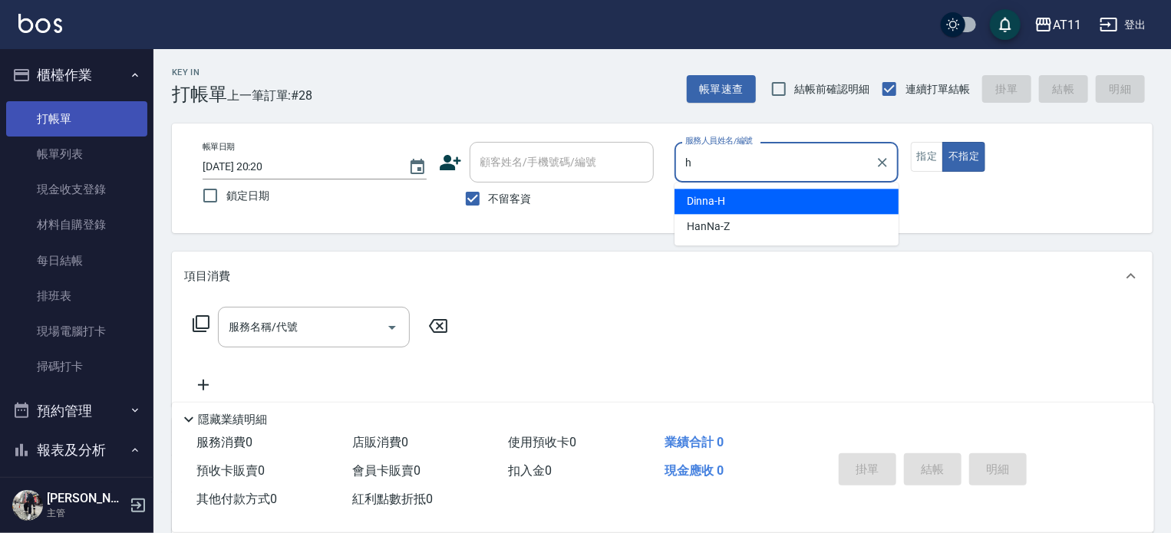
type input "Dinna-H"
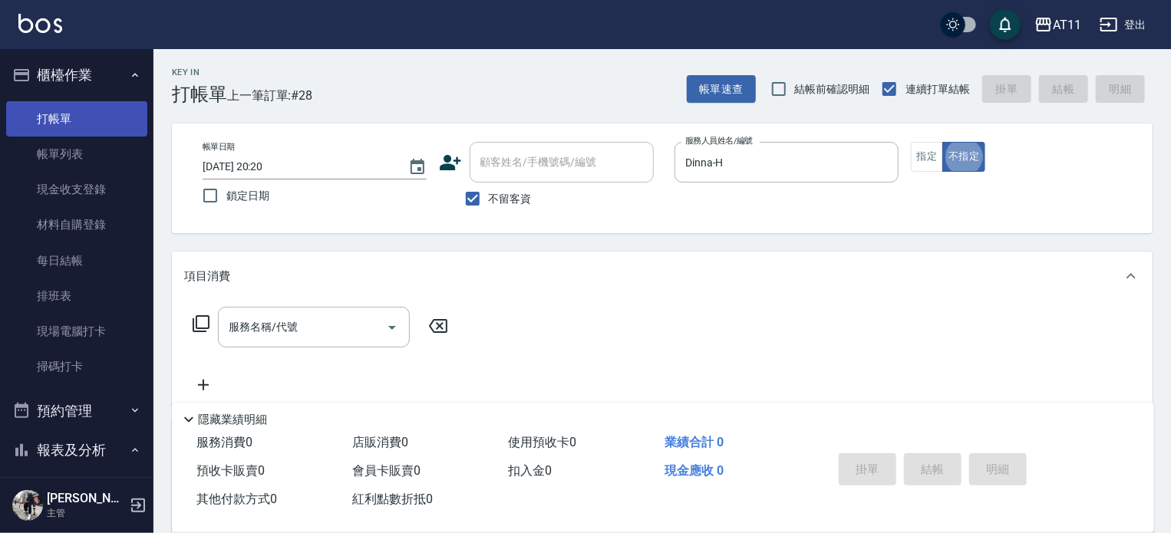
type button "false"
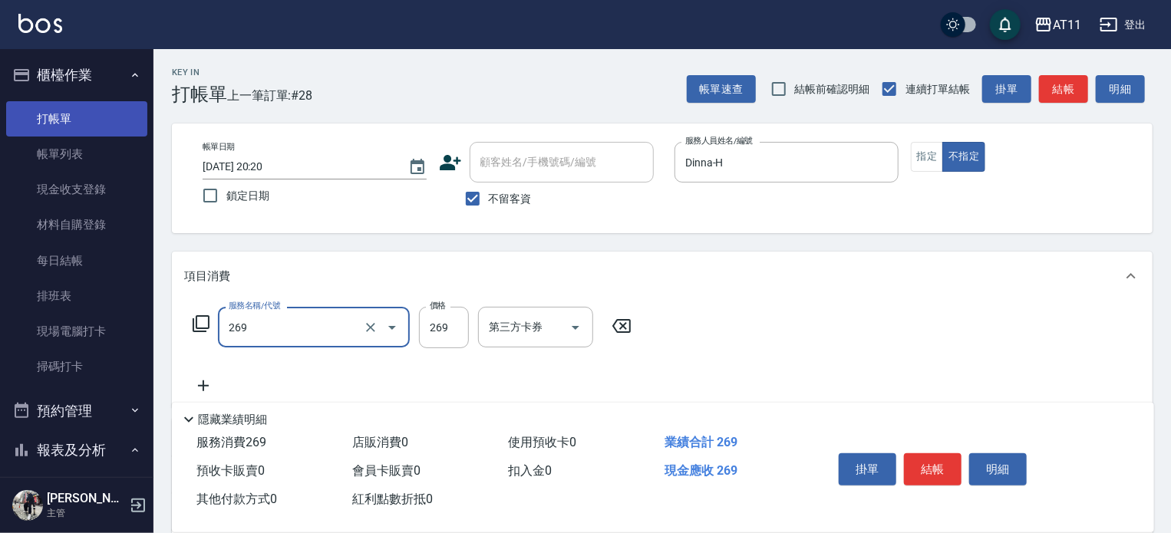
type input "一般洗剪(269)"
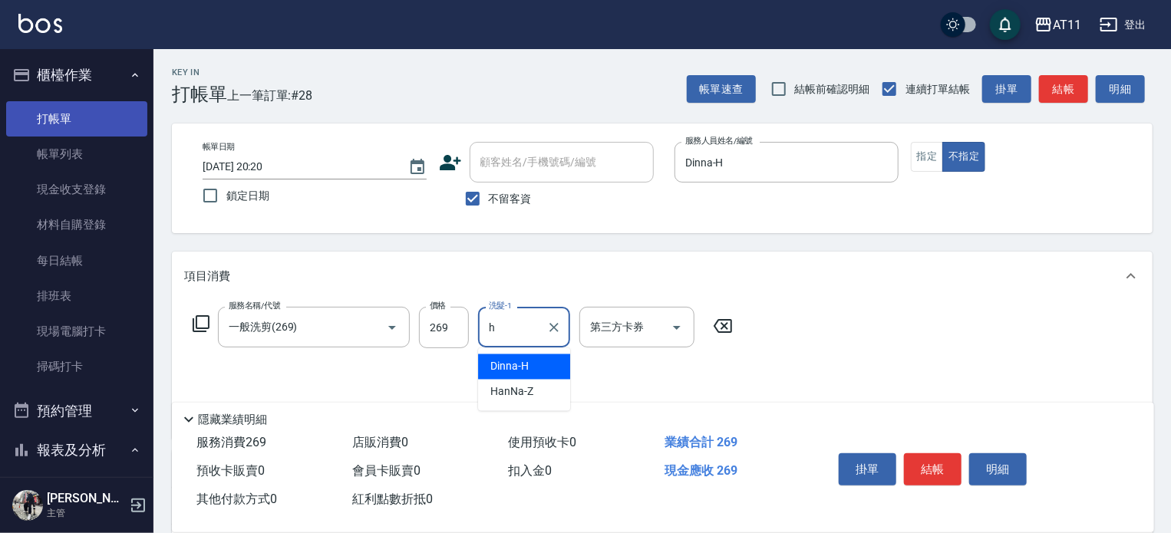
type input "Dinna-H"
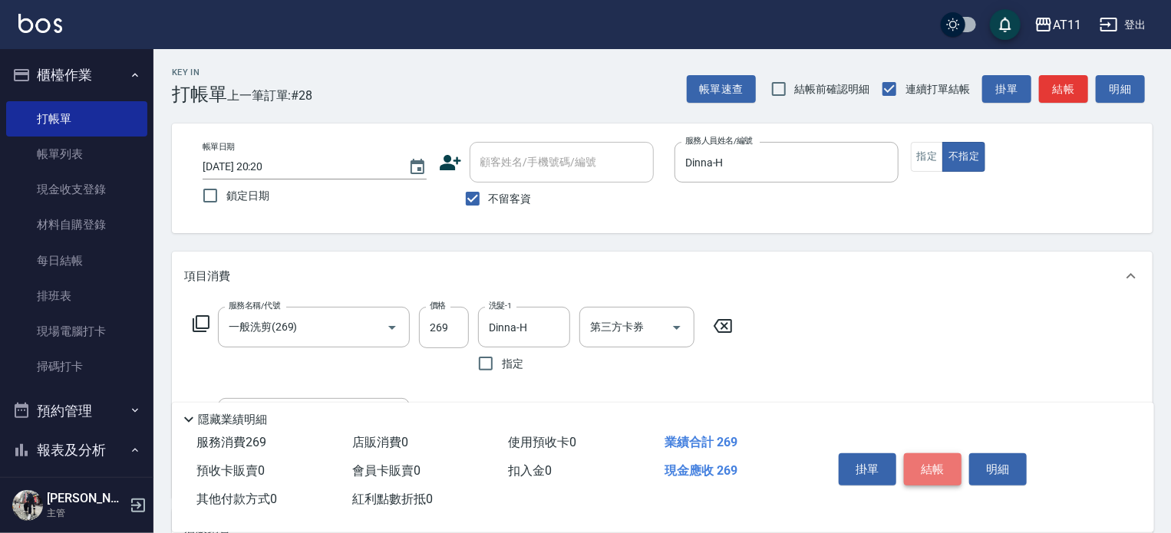
click at [928, 458] on button "結帳" at bounding box center [933, 469] width 58 height 32
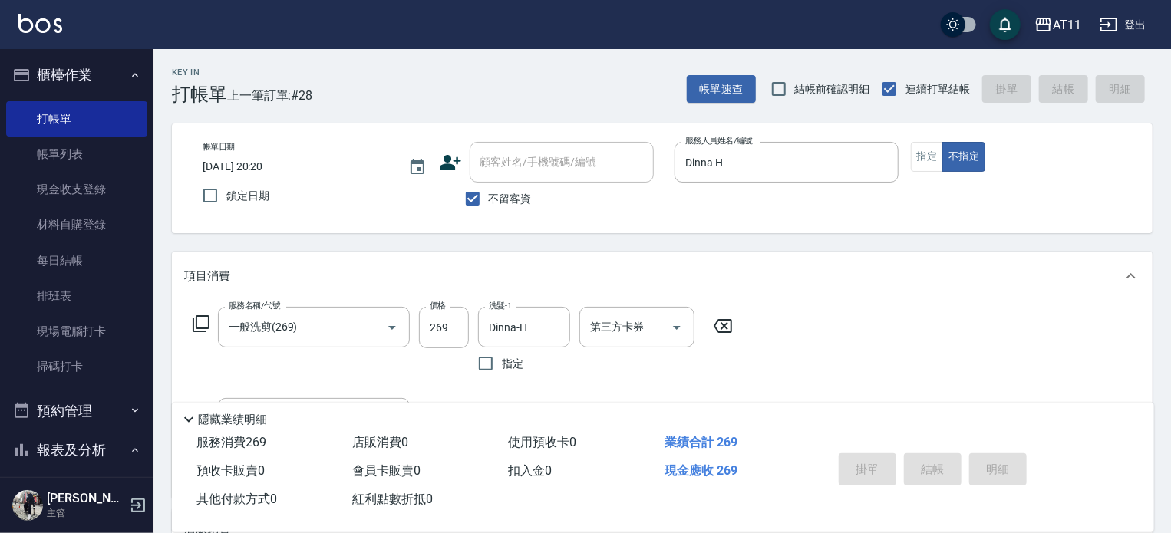
type input "2025/09/22 20:51"
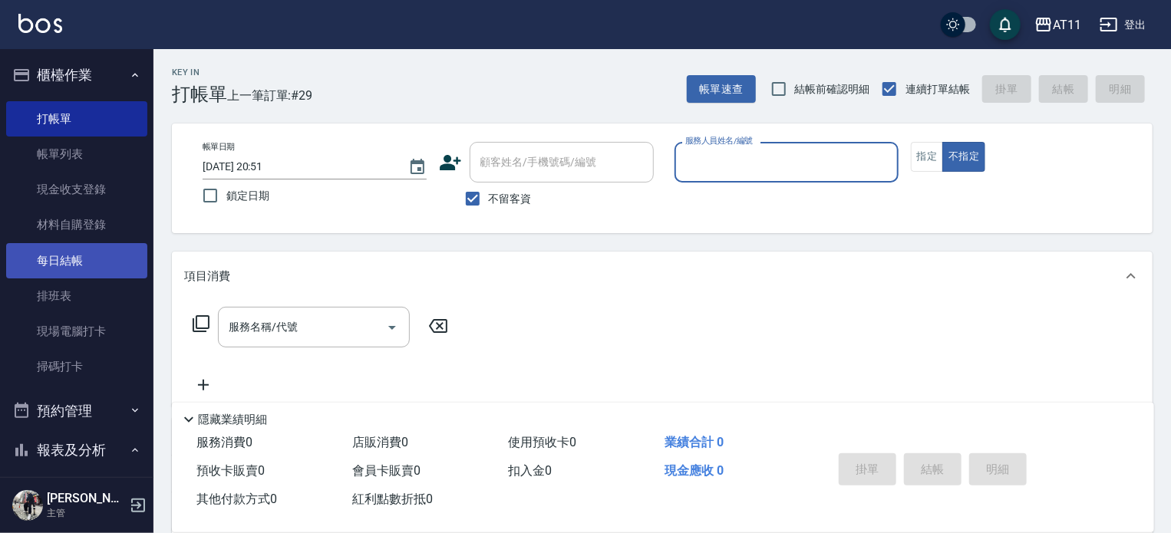
click at [71, 249] on link "每日結帳" at bounding box center [76, 260] width 141 height 35
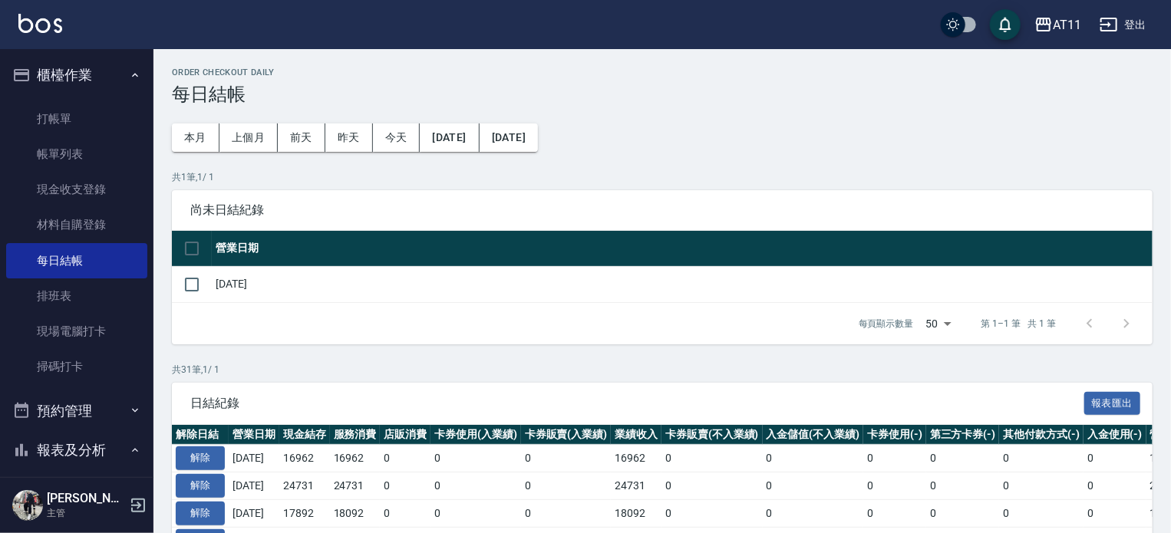
click at [230, 279] on td "[DATE]" at bounding box center [682, 284] width 941 height 36
click at [180, 285] on input "checkbox" at bounding box center [192, 285] width 32 height 32
checkbox input "true"
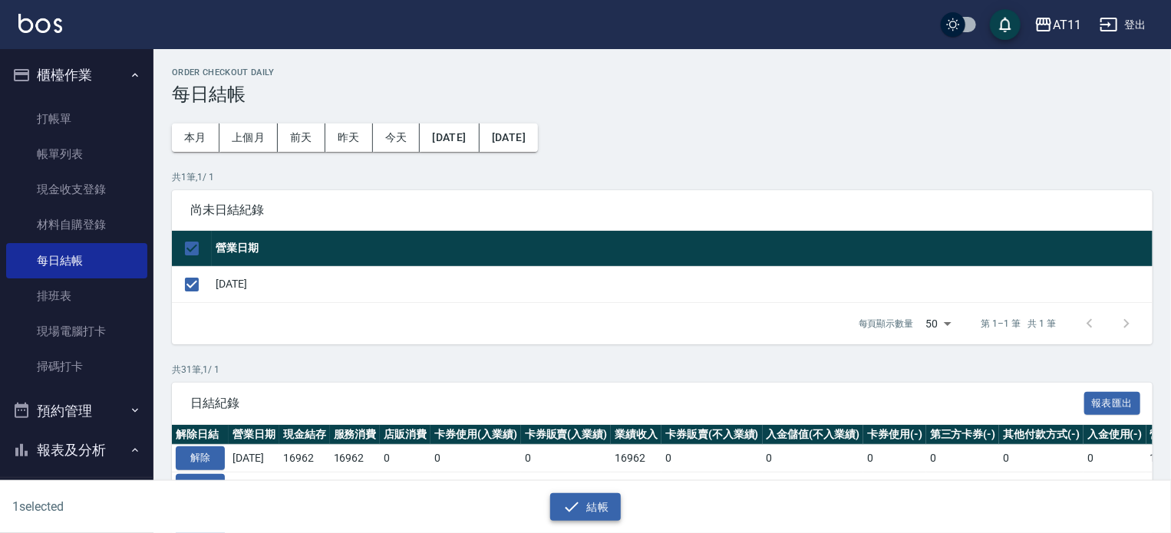
click at [595, 502] on button "結帳" at bounding box center [585, 507] width 71 height 28
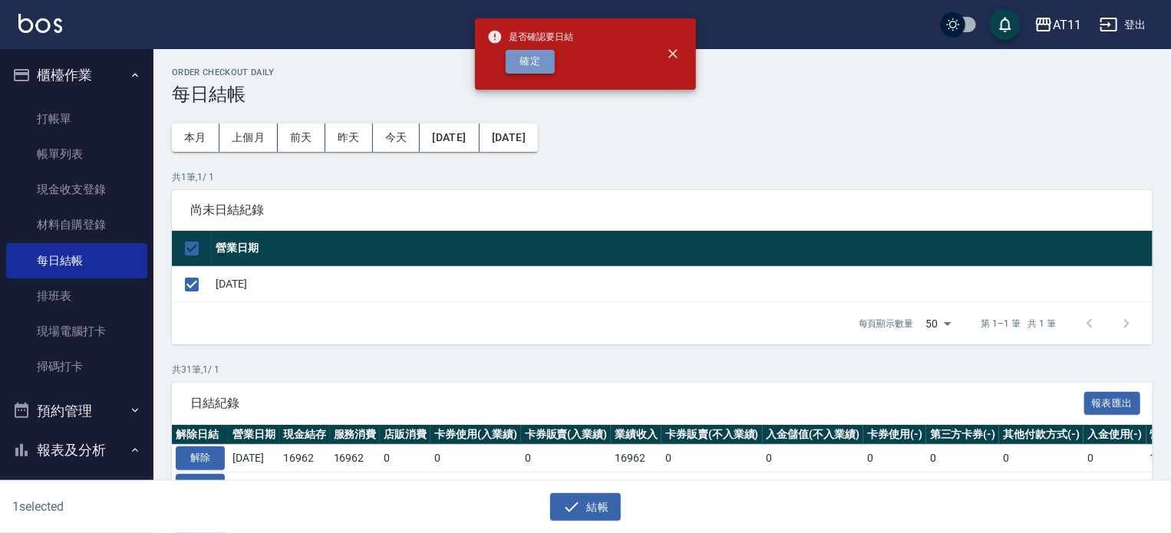
click at [537, 54] on button "確定" at bounding box center [530, 62] width 49 height 24
checkbox input "false"
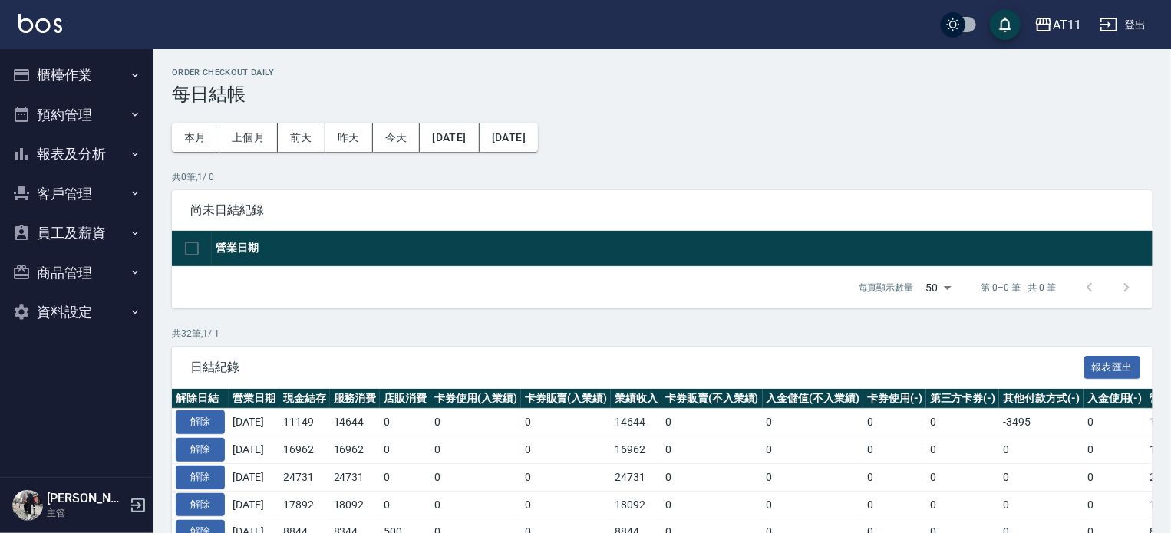
click at [104, 159] on button "報表及分析" at bounding box center [76, 154] width 141 height 40
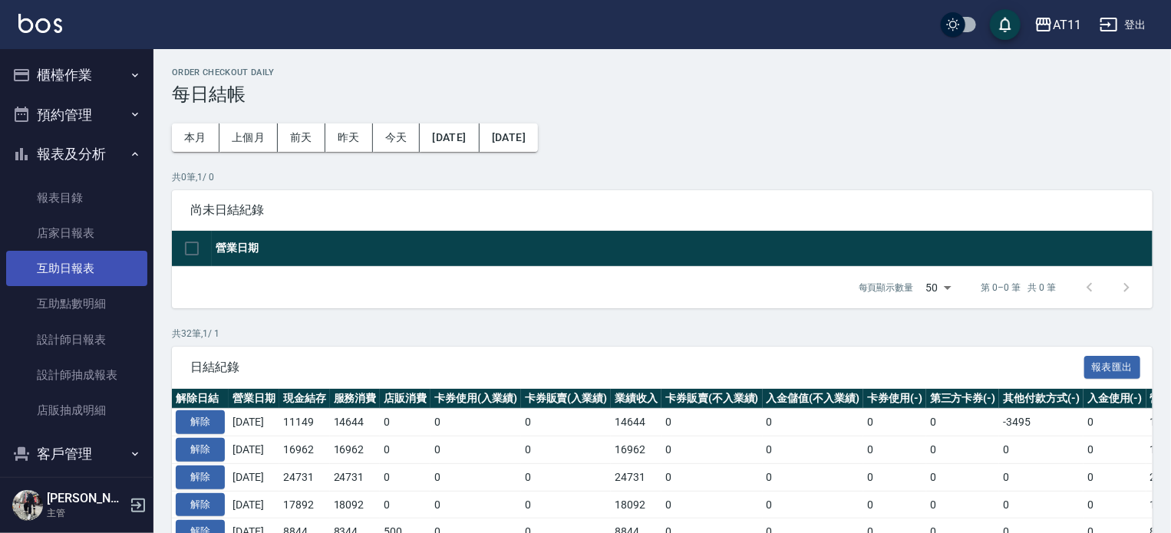
click at [98, 258] on link "互助日報表" at bounding box center [76, 268] width 141 height 35
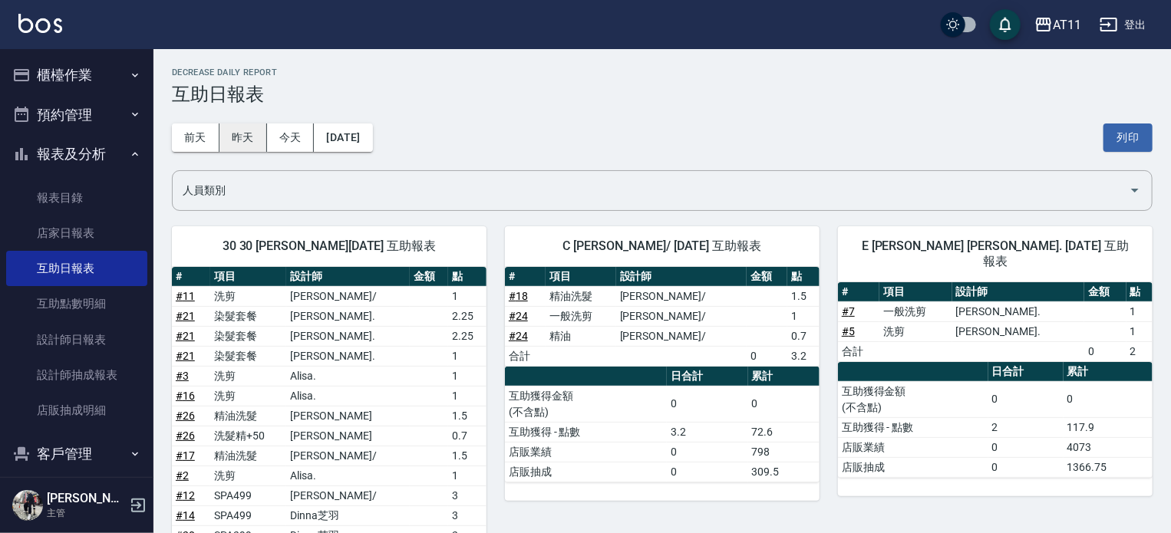
click at [239, 136] on button "昨天" at bounding box center [243, 138] width 48 height 28
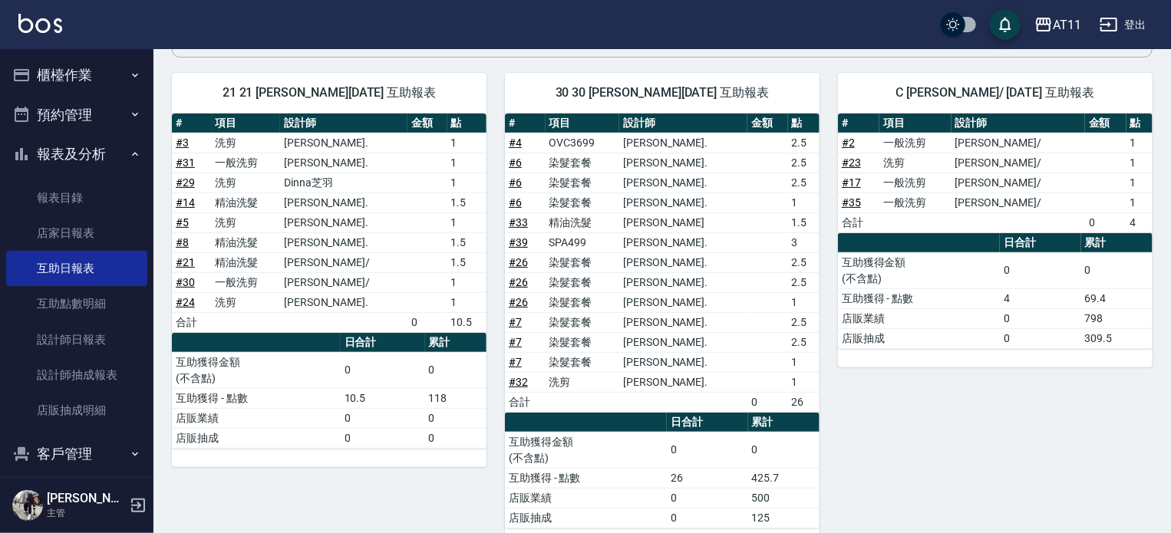
scroll to position [77, 0]
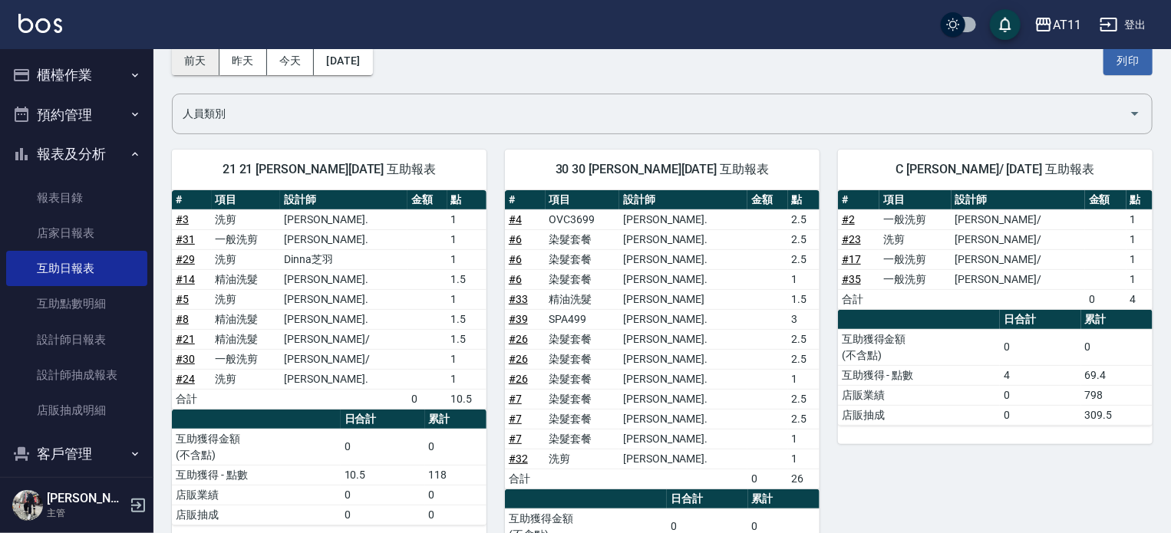
click at [187, 54] on button "前天" at bounding box center [196, 61] width 48 height 28
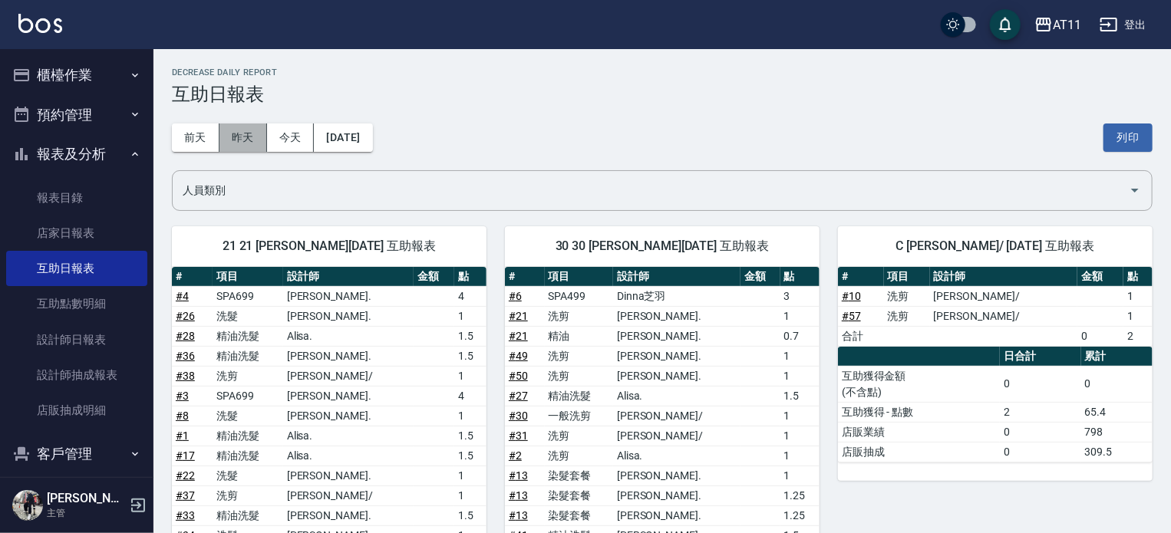
click at [257, 137] on button "昨天" at bounding box center [243, 138] width 48 height 28
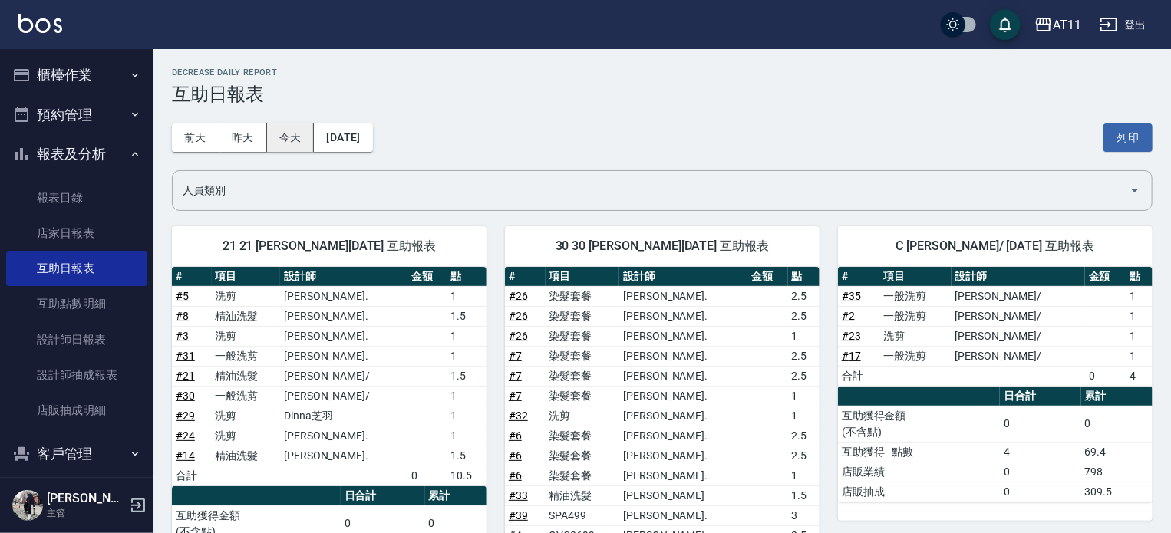
click at [276, 140] on button "今天" at bounding box center [291, 138] width 48 height 28
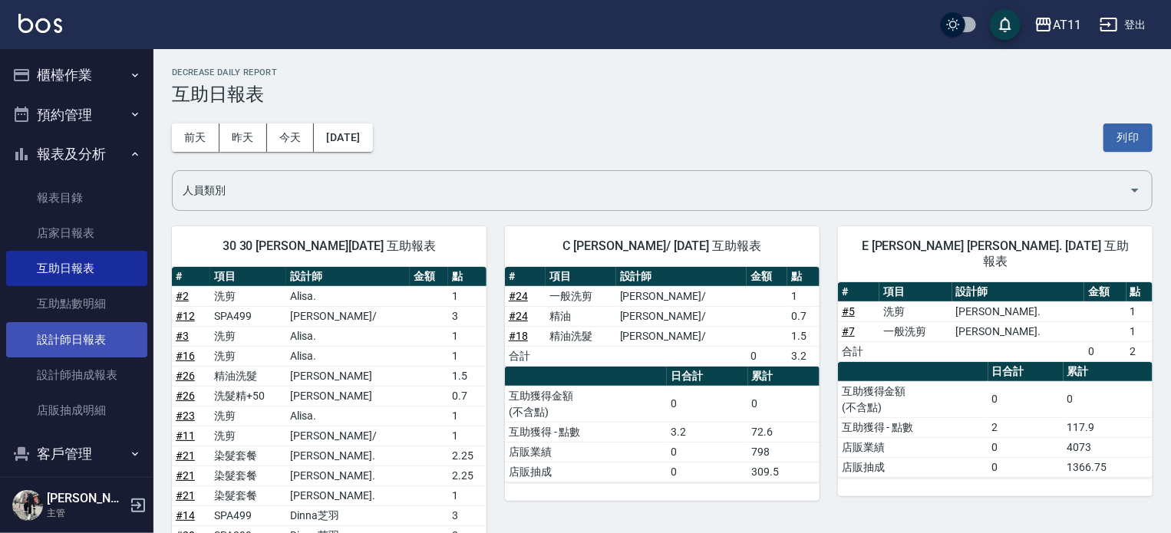
click at [64, 340] on link "設計師日報表" at bounding box center [76, 339] width 141 height 35
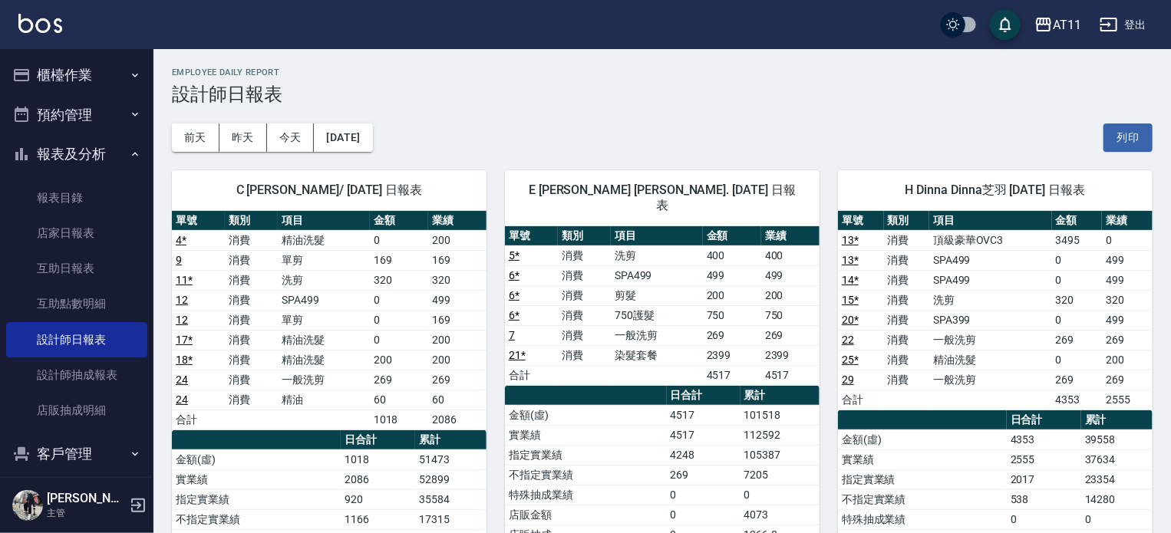
click at [503, 107] on div "[DATE] [DATE] [DATE] [DATE] 列印" at bounding box center [662, 137] width 981 height 65
click at [42, 74] on button "櫃檯作業" at bounding box center [76, 75] width 141 height 40
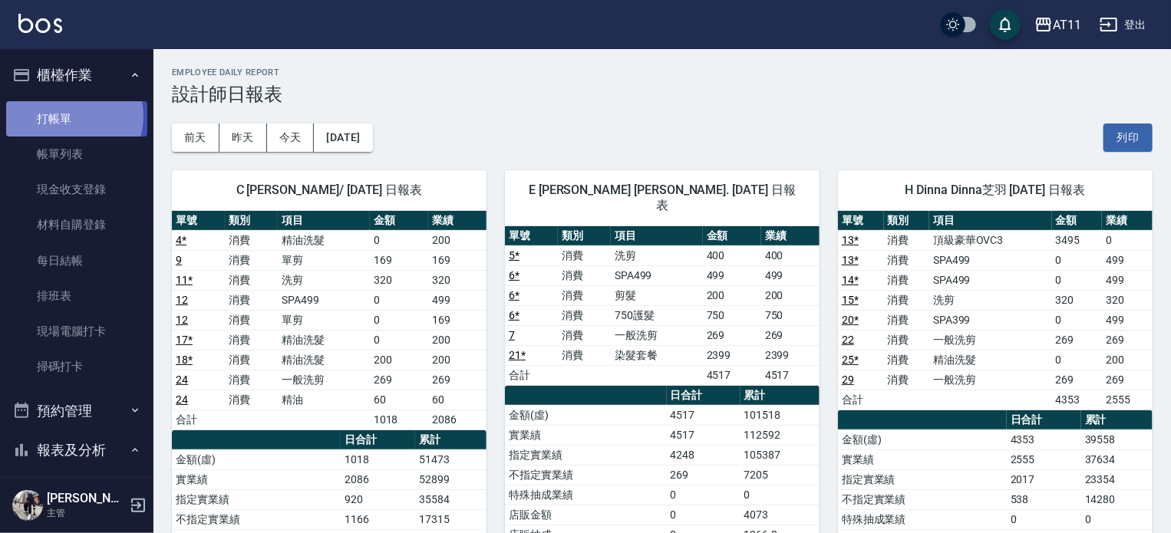
click at [68, 116] on link "打帳單" at bounding box center [76, 118] width 141 height 35
